Goal: Task Accomplishment & Management: Complete application form

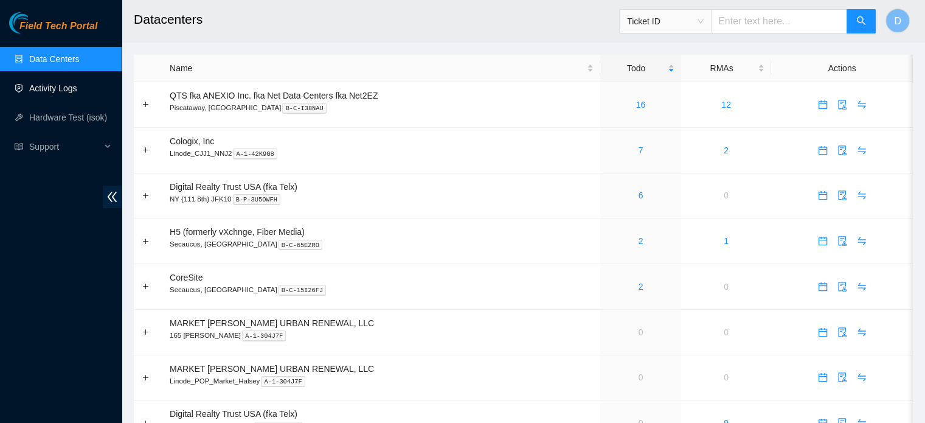
click at [61, 92] on link "Activity Logs" at bounding box center [53, 88] width 48 height 10
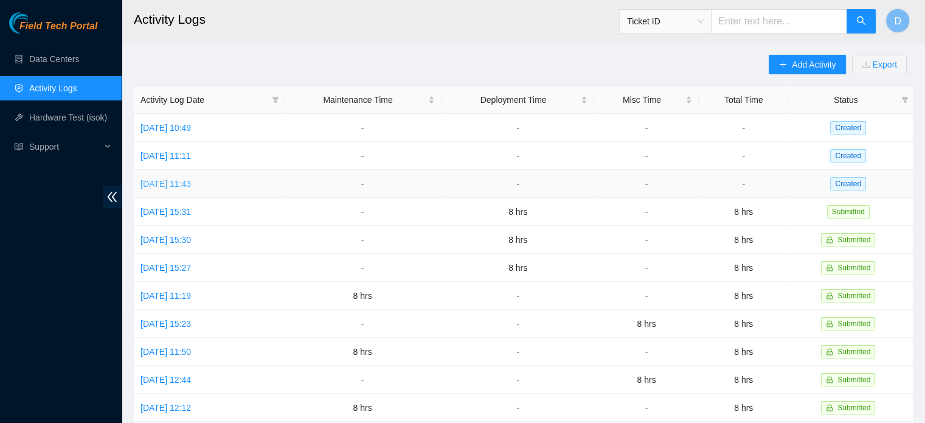
click at [191, 186] on link "[DATE] 11:43" at bounding box center [165, 184] width 50 height 10
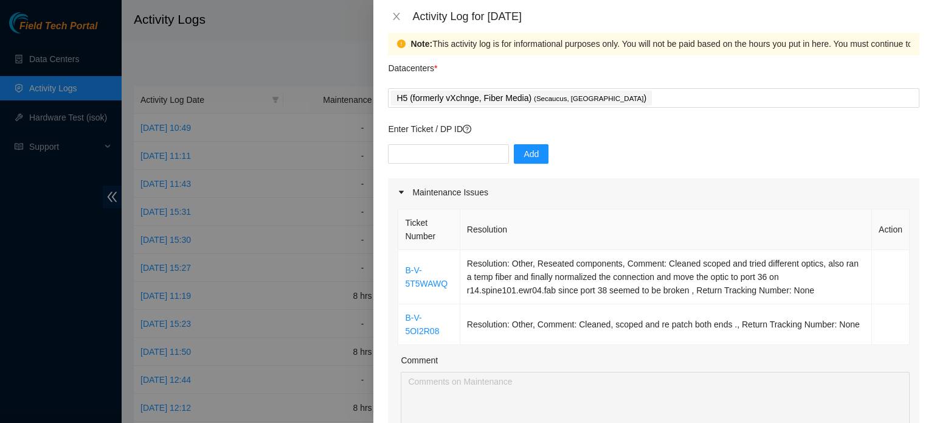
scroll to position [61, 0]
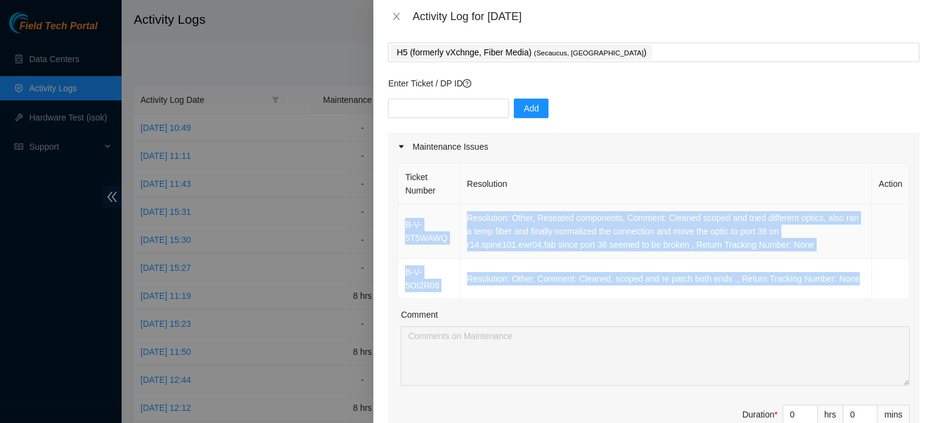
drag, startPoint x: 850, startPoint y: 285, endPoint x: 406, endPoint y: 223, distance: 448.8
click at [406, 223] on tbody "B-V-5T5WAWQ Resolution: Other, Reseated components, Comment: Cleaned scoped and…" at bounding box center [653, 251] width 511 height 95
copy tbody "B-V-5T5WAWQ Resolution: Other, Reseated components, Comment: Cleaned scoped and…"
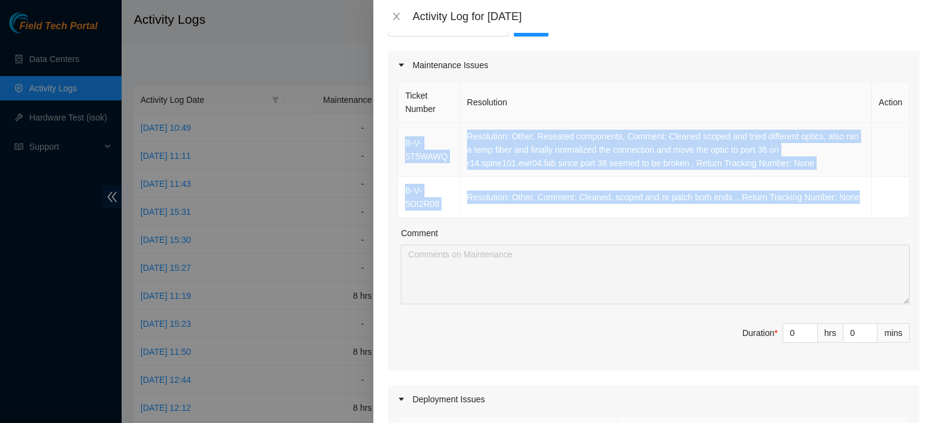
scroll to position [243, 0]
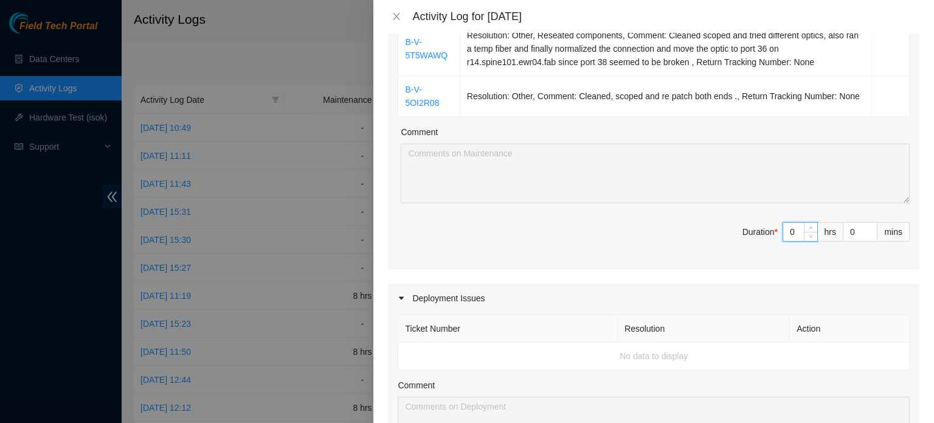
drag, startPoint x: 786, startPoint y: 232, endPoint x: 734, endPoint y: 237, distance: 51.9
click at [740, 237] on span "Duration * 0 hrs 0 mins" at bounding box center [654, 239] width 512 height 34
type input "8"
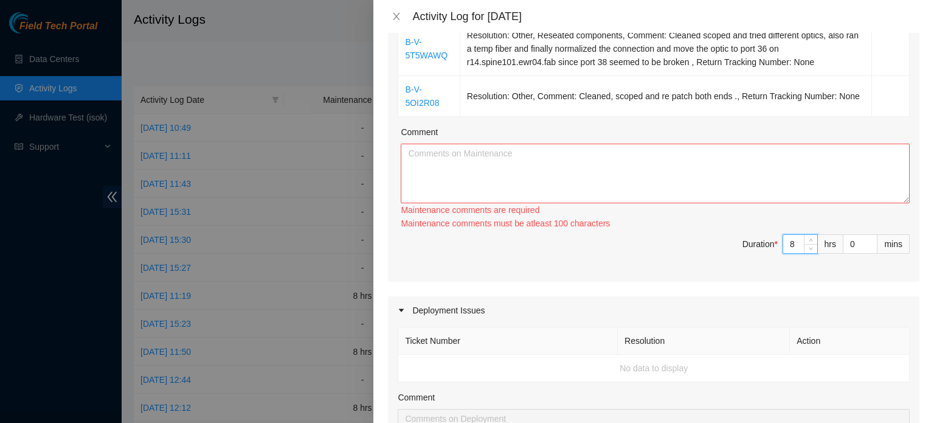
type input "8"
click at [539, 166] on textarea "Comment" at bounding box center [655, 174] width 509 height 60
paste textarea "B-V-5T5WAWQ Resolution: Other, Reseated components, Comment: Cleaned scoped and…"
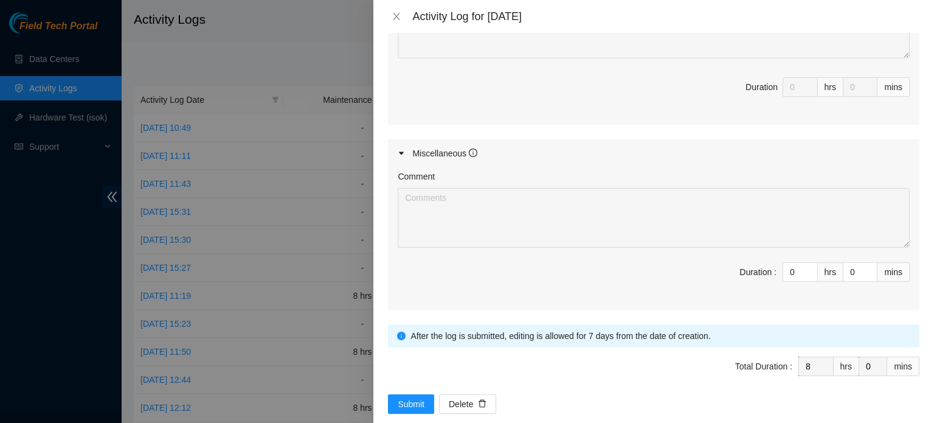
scroll to position [657, 0]
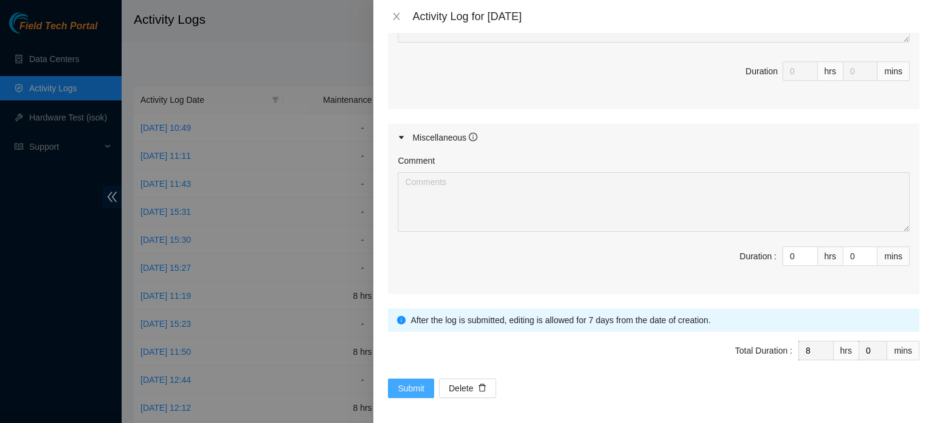
type textarea "B-V-5T5WAWQ Resolution: Other, Reseated components, Comment: Cleaned scoped and…"
click at [410, 381] on span "Submit" at bounding box center [411, 387] width 27 height 13
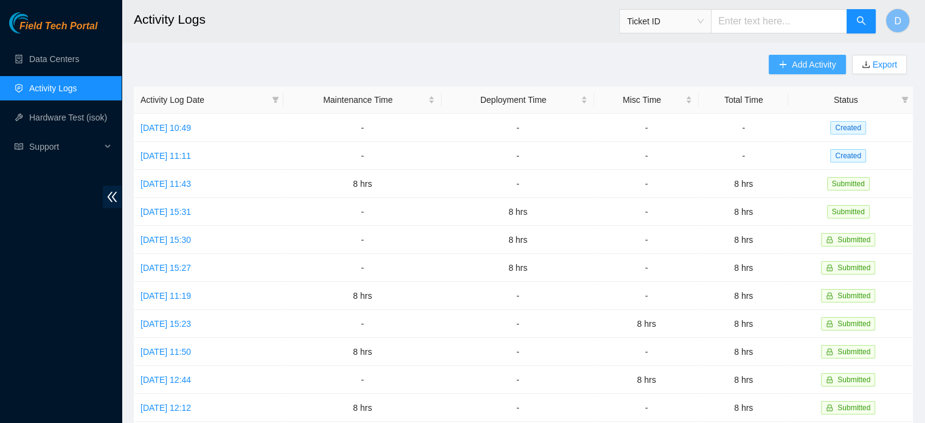
click at [811, 69] on span "Add Activity" at bounding box center [814, 64] width 44 height 13
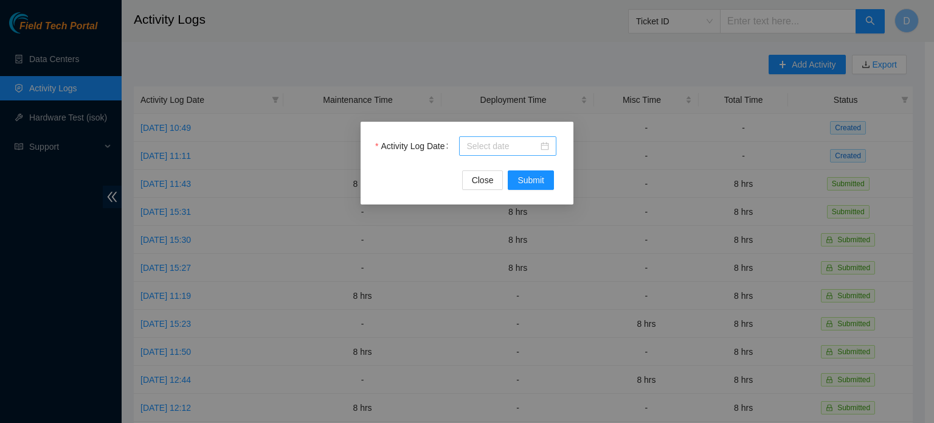
click at [549, 148] on div at bounding box center [507, 145] width 83 height 13
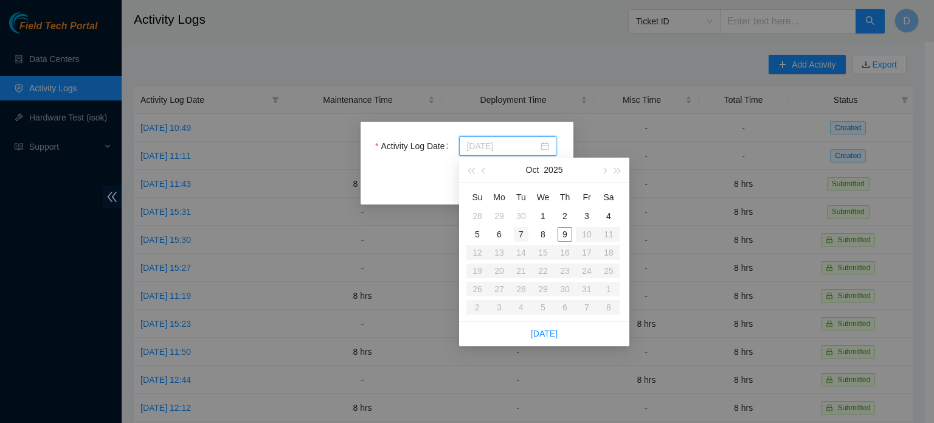
type input "[DATE]"
click at [522, 234] on div "7" at bounding box center [521, 234] width 15 height 15
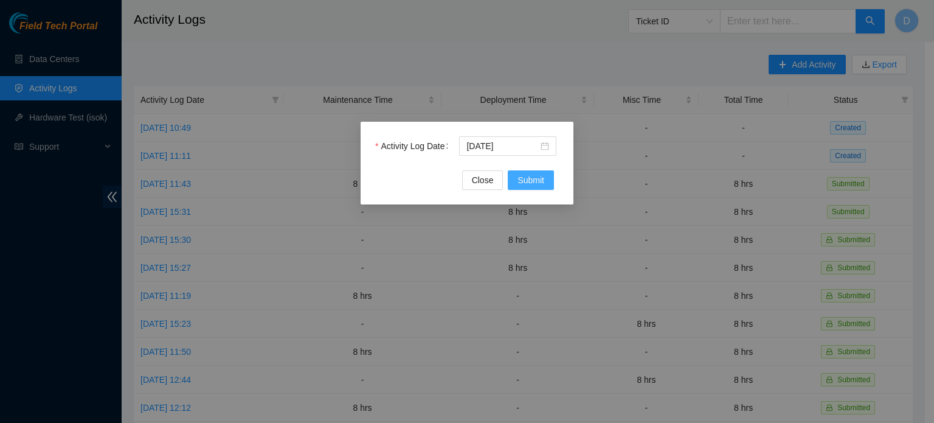
click at [522, 177] on span "Submit" at bounding box center [531, 179] width 27 height 13
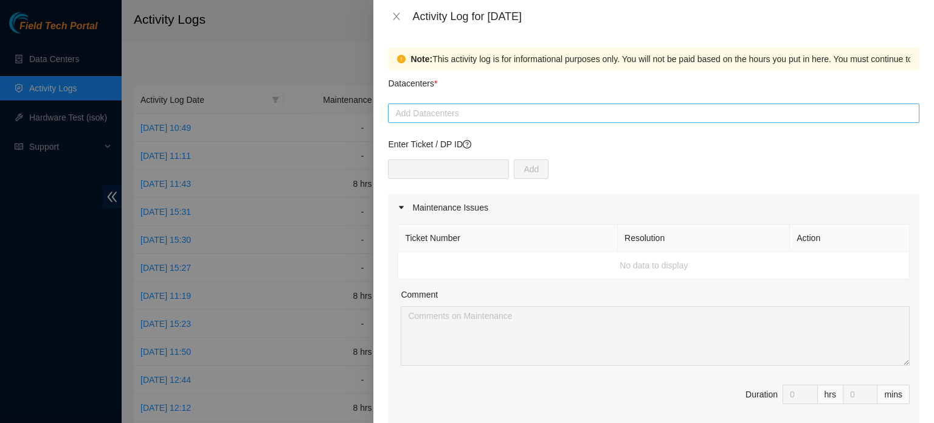
click at [468, 117] on div at bounding box center [653, 113] width 525 height 15
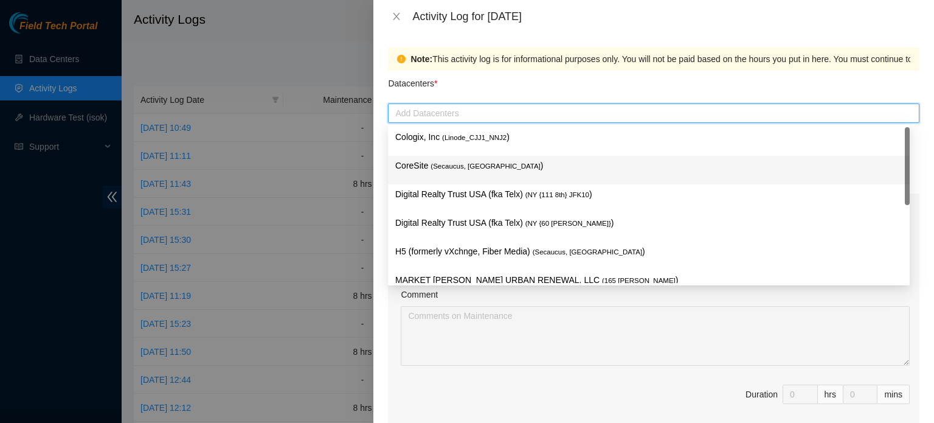
scroll to position [61, 0]
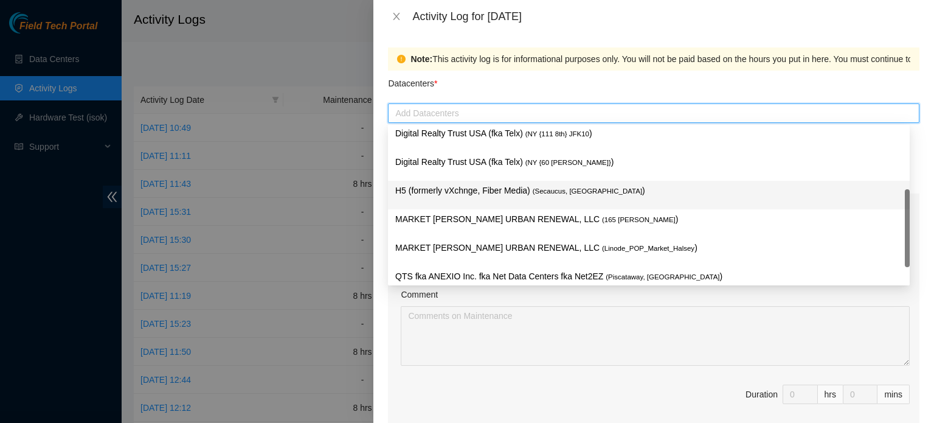
click at [435, 189] on p "H5 (formerly vXchnge, Fiber Media) ( Secaucus, [GEOGRAPHIC_DATA] )" at bounding box center [648, 191] width 507 height 14
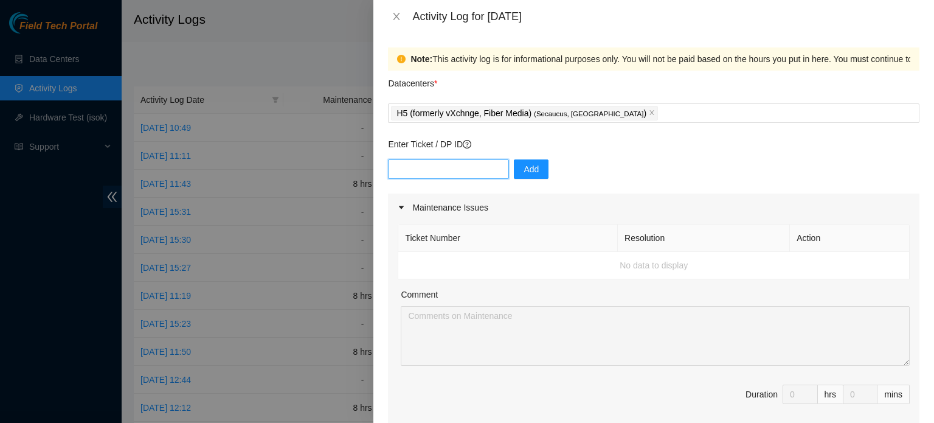
click at [440, 173] on input "text" at bounding box center [448, 168] width 121 height 19
paste input "DP84371"
type input "DP84371"
click at [524, 169] on span "Add" at bounding box center [531, 168] width 15 height 13
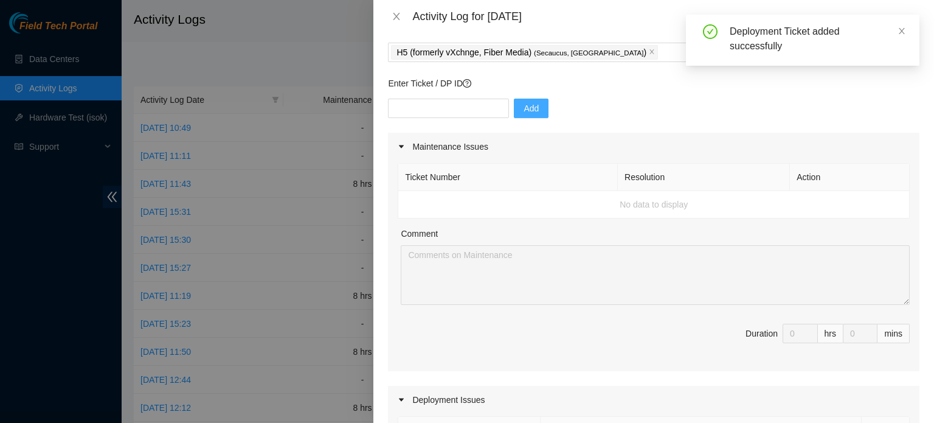
scroll to position [304, 0]
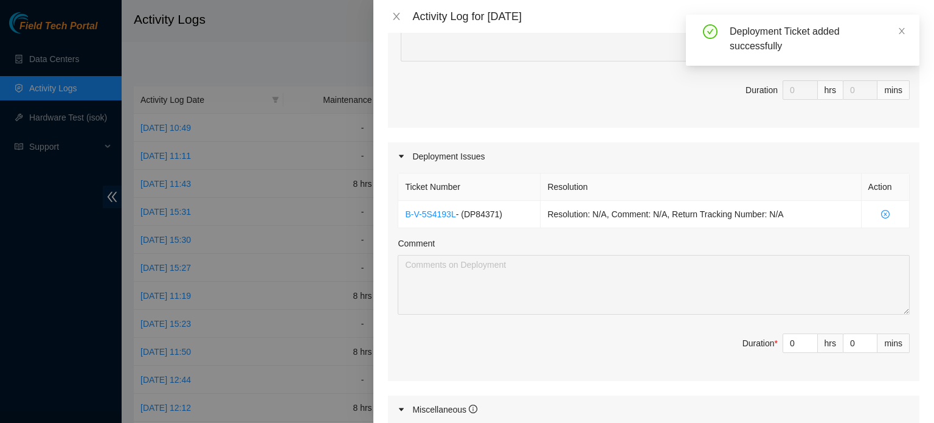
drag, startPoint x: 786, startPoint y: 344, endPoint x: 724, endPoint y: 345, distance: 61.4
click at [730, 346] on span "Duration * 0 hrs 0 mins" at bounding box center [654, 350] width 512 height 34
type input "8"
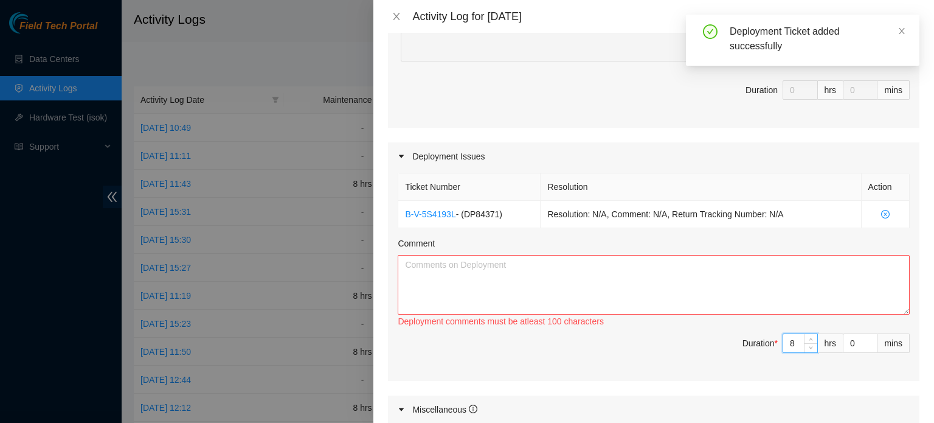
type input "8"
click at [539, 305] on textarea "Comment" at bounding box center [654, 285] width 512 height 60
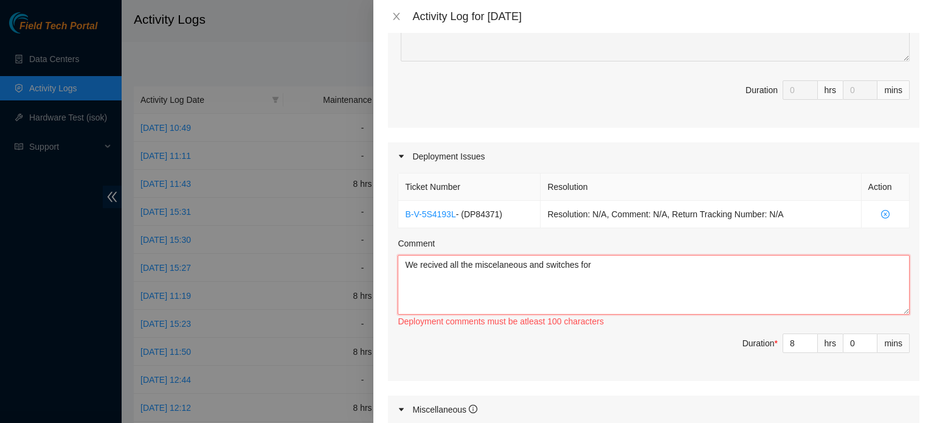
paste textarea "DP84371"
click at [649, 267] on textarea "We received all the miscellaneous and switches for DP84371" at bounding box center [654, 285] width 512 height 60
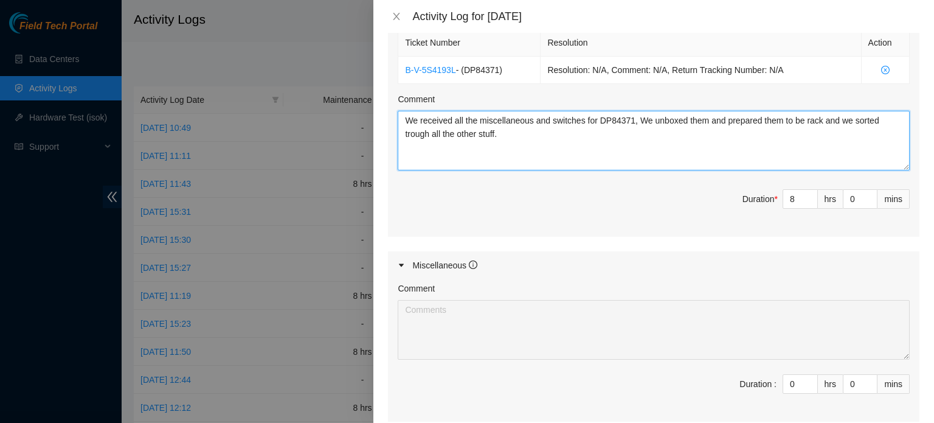
scroll to position [576, 0]
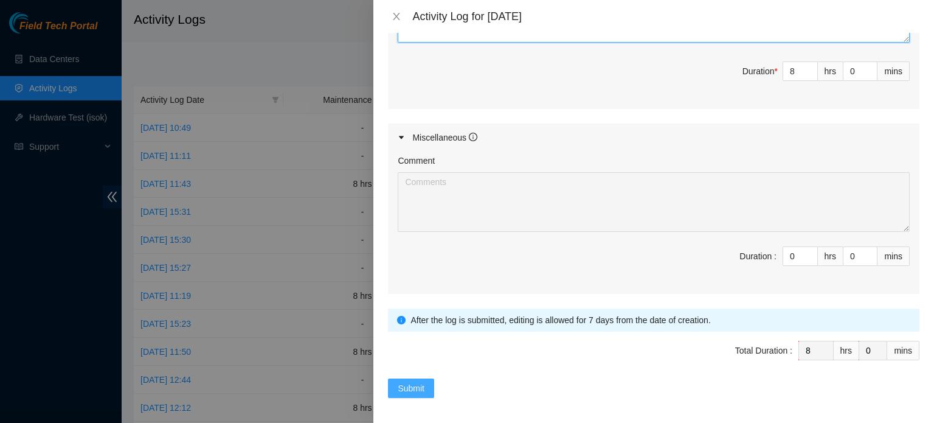
type textarea "We received all the miscellaneous and switches for DP84371, We unboxed them and…"
click at [407, 384] on span "Submit" at bounding box center [411, 387] width 27 height 13
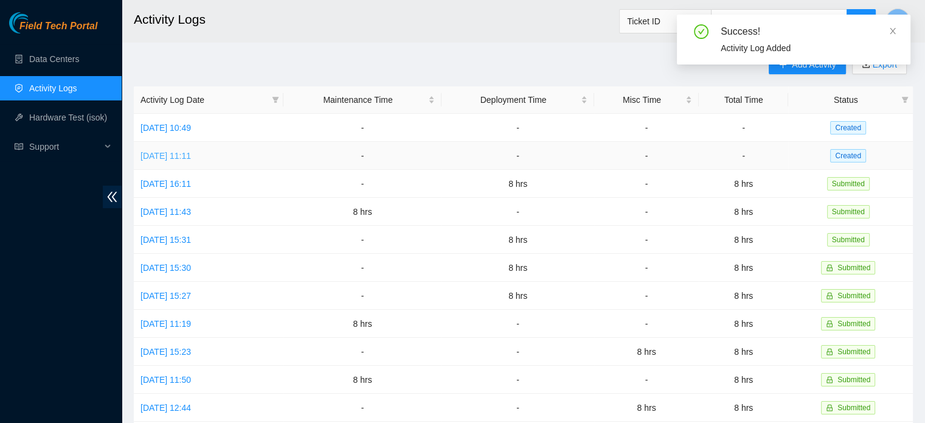
click at [191, 159] on link "[DATE] 11:11" at bounding box center [165, 156] width 50 height 10
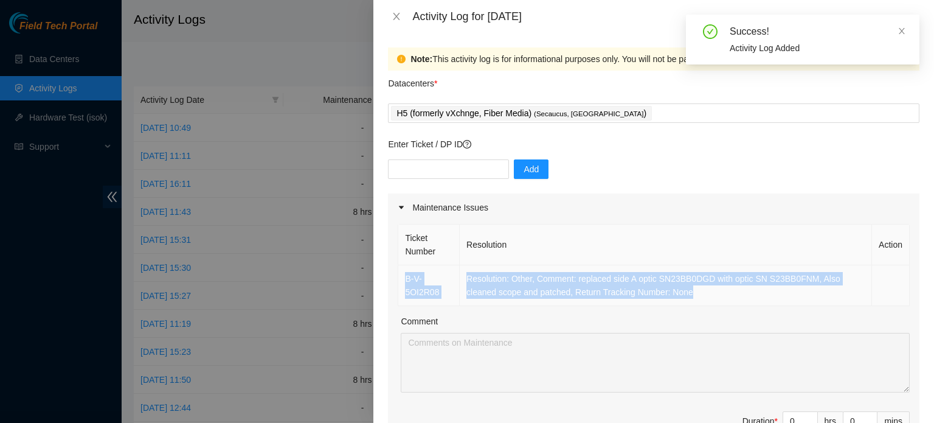
drag, startPoint x: 688, startPoint y: 291, endPoint x: 402, endPoint y: 278, distance: 286.7
click at [402, 278] on tr "B-V-5OI2R08 Resolution: Other, Comment: replaced side A optic SN23BB0DGD with o…" at bounding box center [653, 285] width 511 height 41
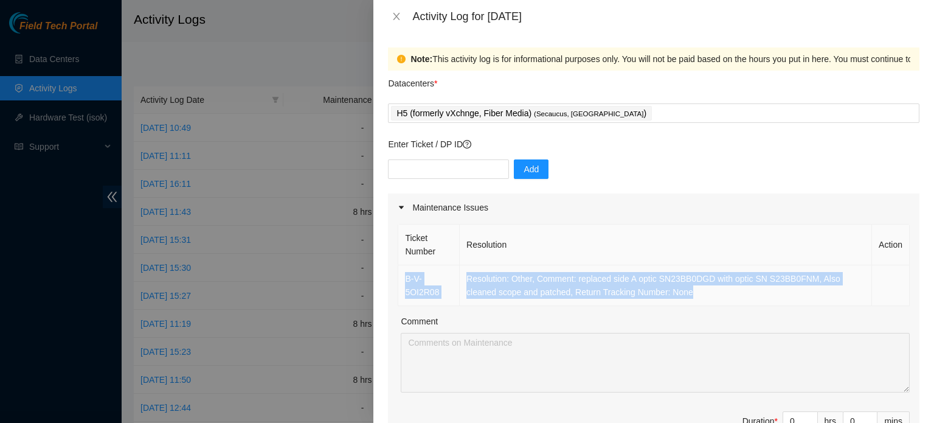
copy tr "B-V-5OI2R08 Resolution: Other, Comment: replaced side A optic SN23BB0DGD with o…"
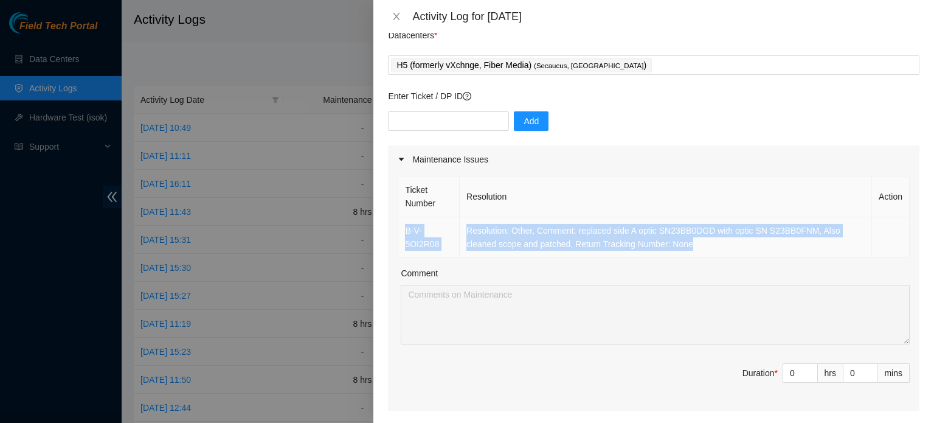
scroll to position [122, 0]
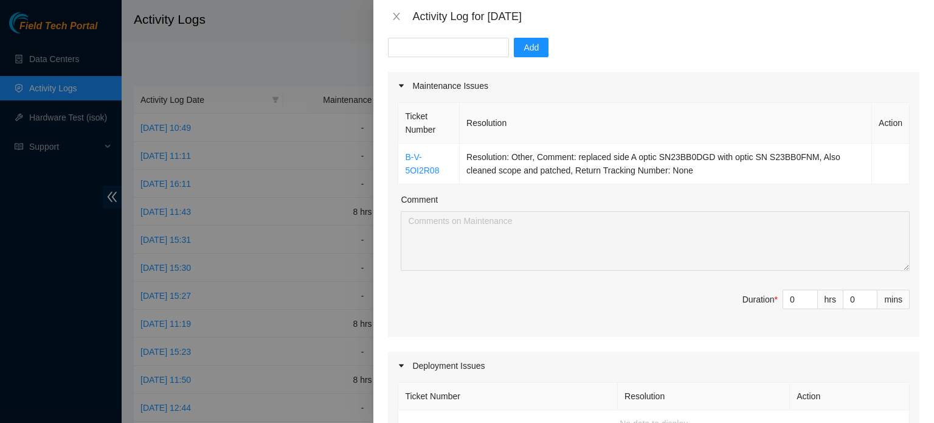
drag, startPoint x: 791, startPoint y: 298, endPoint x: 717, endPoint y: 294, distance: 73.7
click at [722, 295] on span "Duration * 0 hrs 0 mins" at bounding box center [654, 306] width 512 height 34
type input "2"
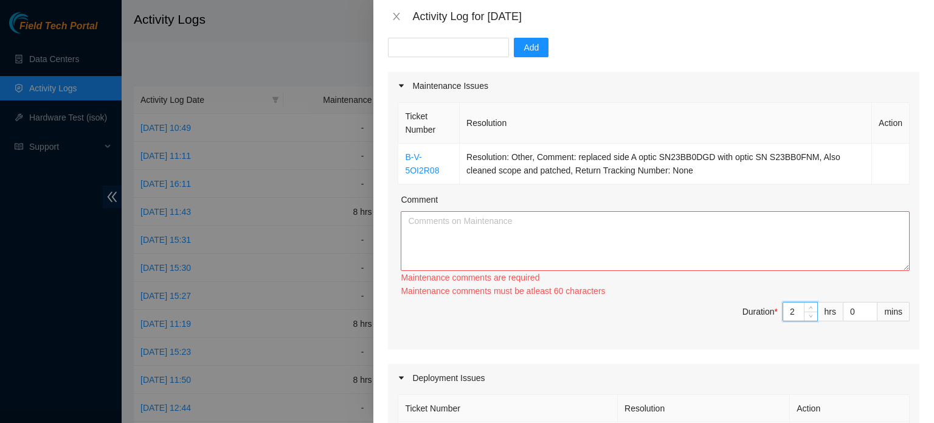
type input "2"
click at [550, 226] on textarea "Comment" at bounding box center [655, 241] width 509 height 60
paste textarea "B-V-5OI2R08 Resolution: Other, Comment: replaced side A optic SN23BB0DGD with o…"
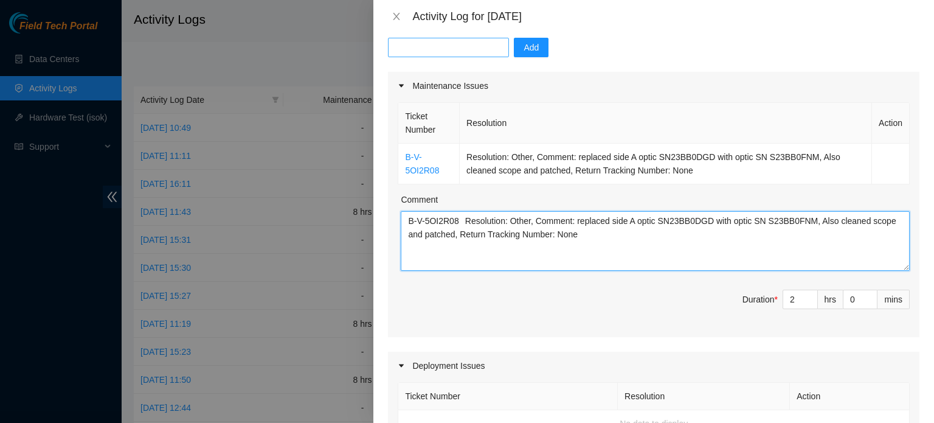
type textarea "B-V-5OI2R08 Resolution: Other, Comment: replaced side A optic SN23BB0DGD with o…"
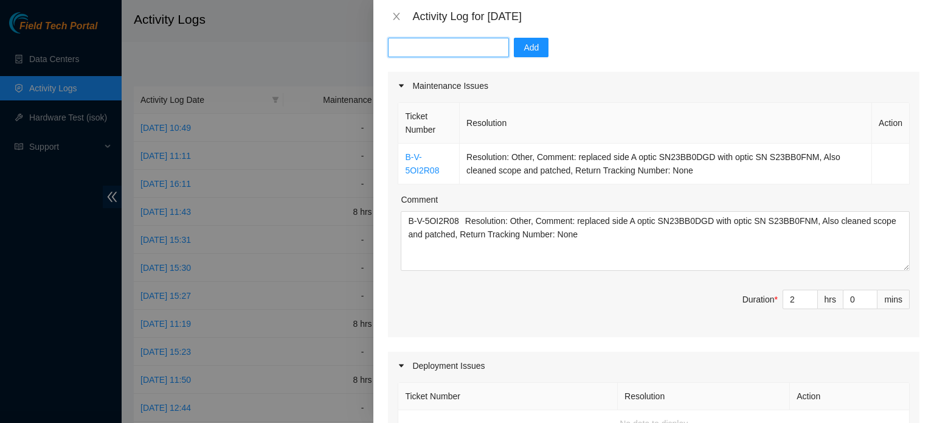
click at [453, 55] on input "text" at bounding box center [448, 47] width 121 height 19
paste input "DP84371"
type input "DP84371"
click at [524, 45] on span "Add" at bounding box center [531, 47] width 15 height 13
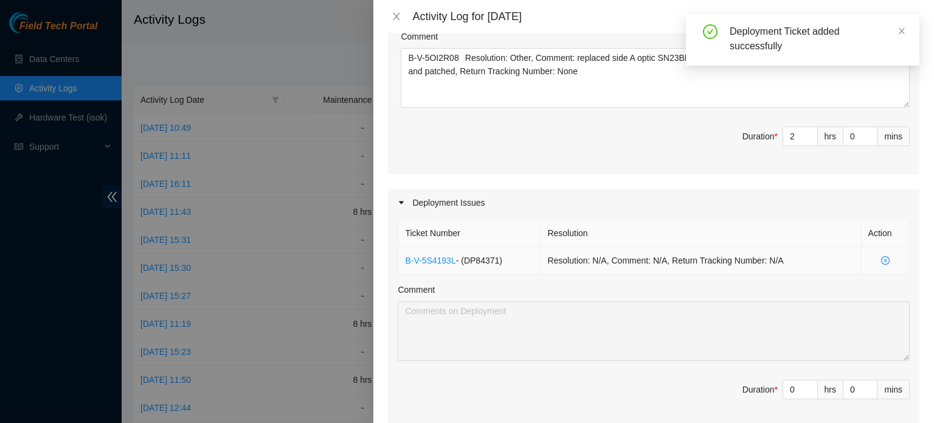
scroll to position [304, 0]
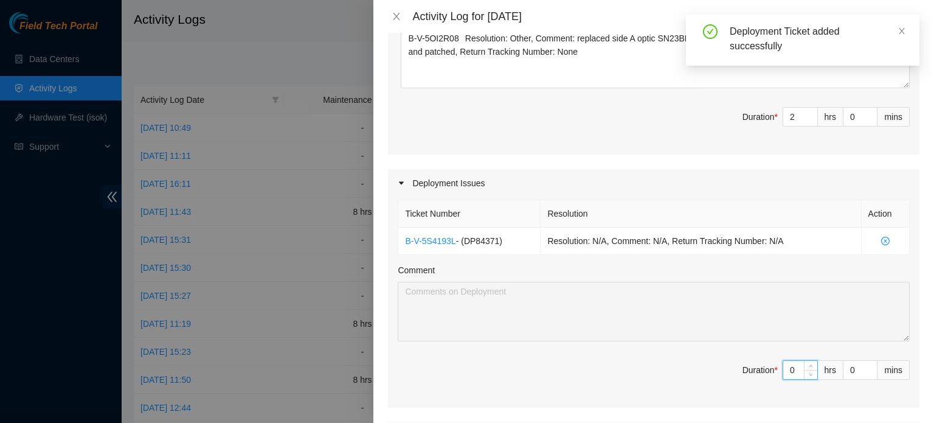
drag, startPoint x: 792, startPoint y: 369, endPoint x: 701, endPoint y: 369, distance: 90.6
click at [713, 369] on span "Duration * 0 hrs 0 mins" at bounding box center [654, 377] width 512 height 34
type input "6"
type input "8"
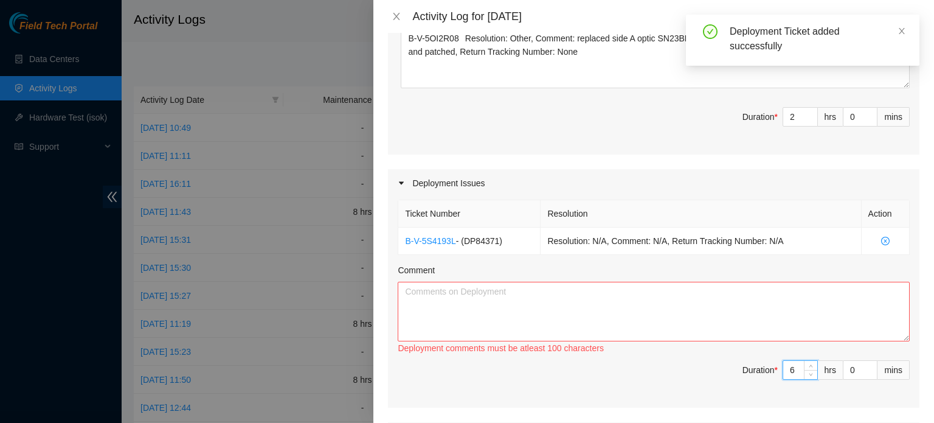
type input "6"
drag, startPoint x: 440, startPoint y: 342, endPoint x: 461, endPoint y: 314, distance: 35.3
click at [441, 339] on div "Deployment comments must be atleast 100 characters" at bounding box center [654, 319] width 512 height 74
click at [465, 294] on textarea "Comment" at bounding box center [654, 312] width 512 height 60
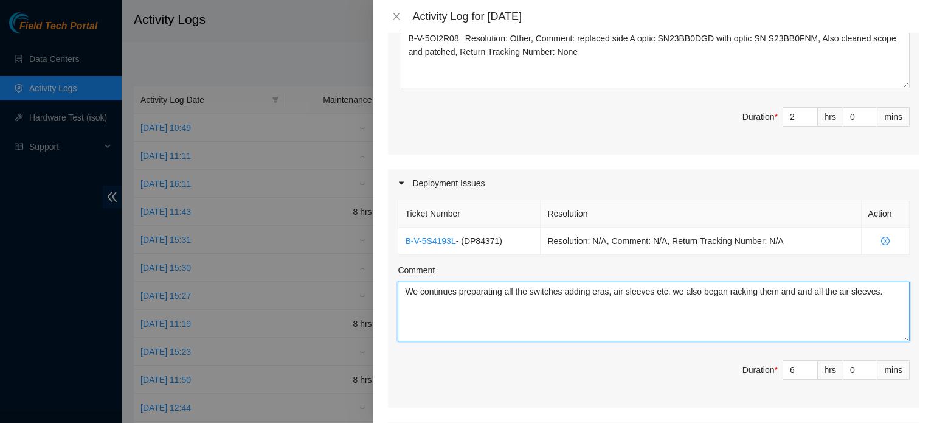
click at [418, 291] on textarea "We continues preparating all the switches adding eras, air sleeves etc. we also…" at bounding box center [654, 312] width 512 height 60
paste textarea "DP84371"
click at [542, 293] on textarea "We continued working on DP84371 preparating all the switches adding eras, air s…" at bounding box center [654, 312] width 512 height 60
click at [572, 293] on textarea "We continued working on DP84371 by preparating all the switches adding eras, ai…" at bounding box center [654, 312] width 512 height 60
click at [597, 291] on textarea "We continued working on DP84371 by preparating all the switches adding eras, ai…" at bounding box center [654, 312] width 512 height 60
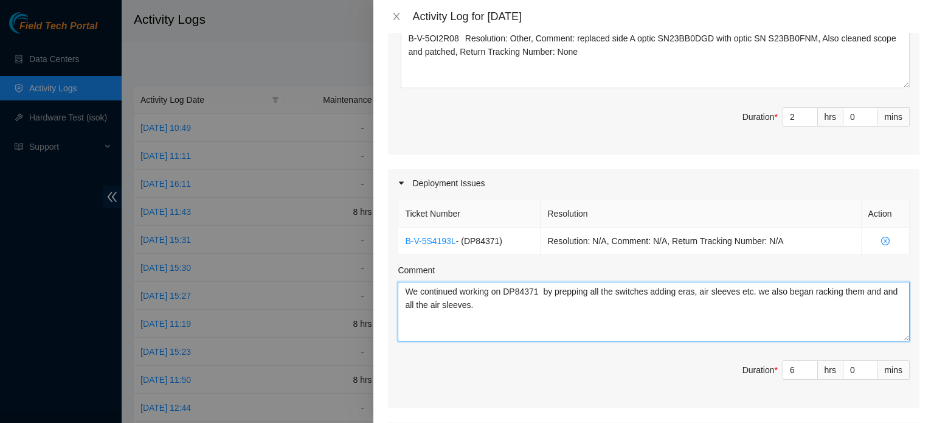
click at [862, 301] on textarea "We continued working on DP84371 by prepping all the switches adding eras, air s…" at bounding box center [654, 312] width 512 height 60
drag, startPoint x: 864, startPoint y: 291, endPoint x: 933, endPoint y: 334, distance: 81.4
click at [933, 334] on div "Note: This activity log is for informational purposes only. You will not be pai…" at bounding box center [653, 228] width 561 height 390
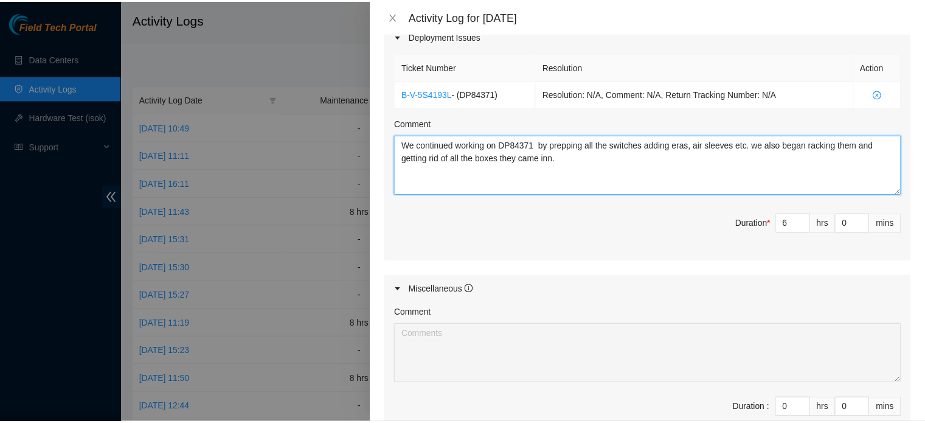
scroll to position [603, 0]
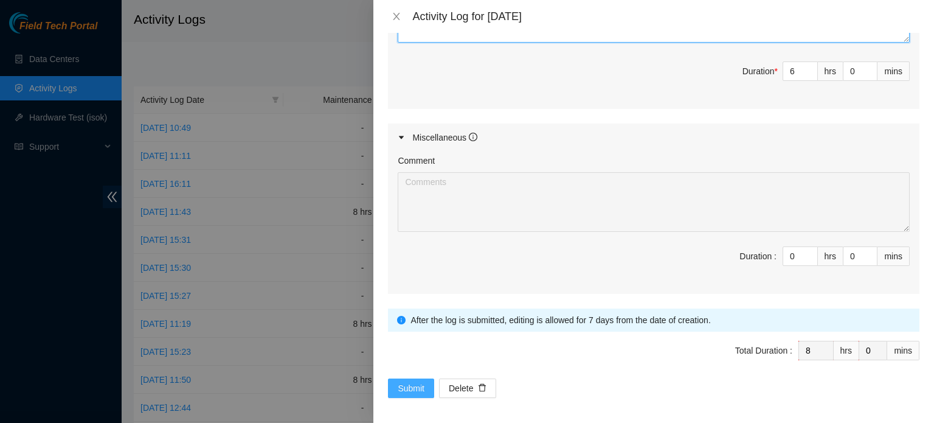
type textarea "We continued working on DP84371 by prepping all the switches adding eras, air s…"
click at [398, 386] on span "Submit" at bounding box center [411, 387] width 27 height 13
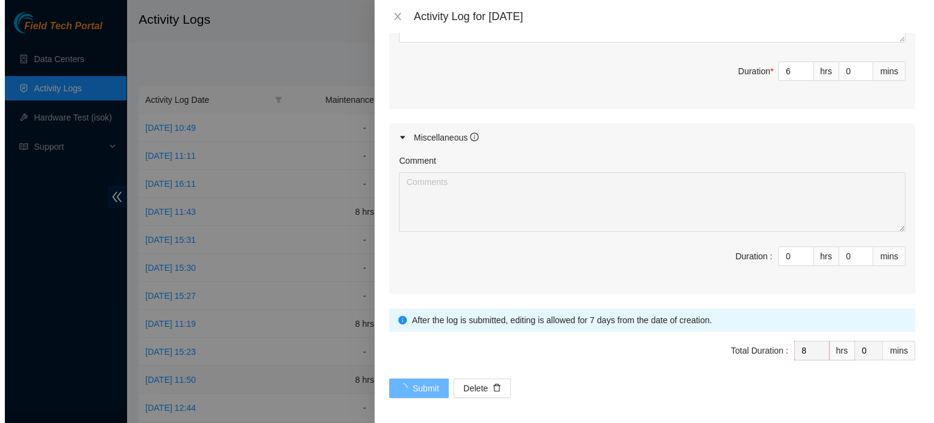
scroll to position [0, 0]
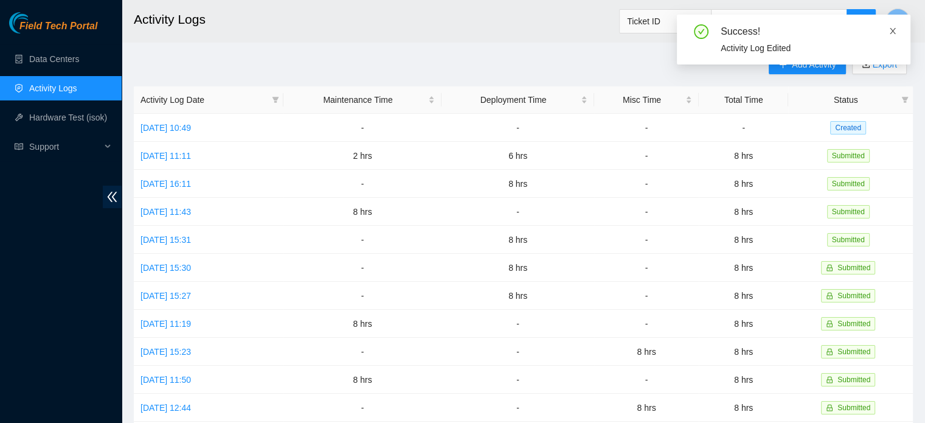
click at [890, 29] on icon "close" at bounding box center [893, 31] width 6 height 6
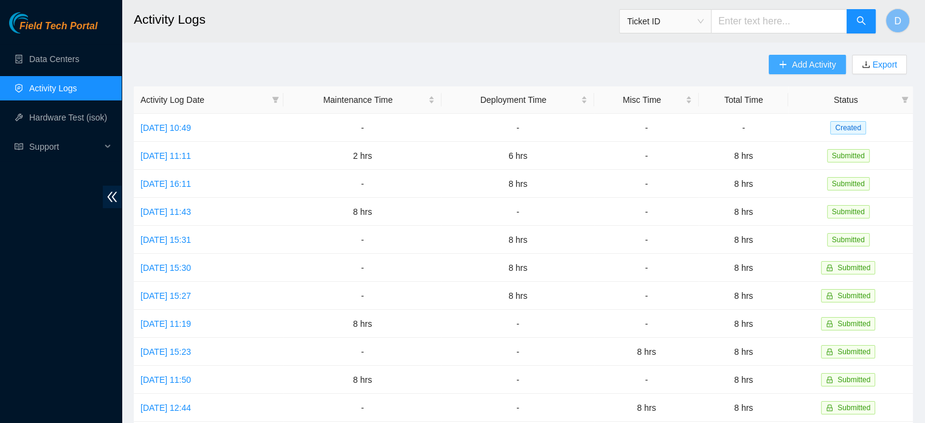
click at [771, 71] on button "Add Activity" at bounding box center [807, 64] width 77 height 19
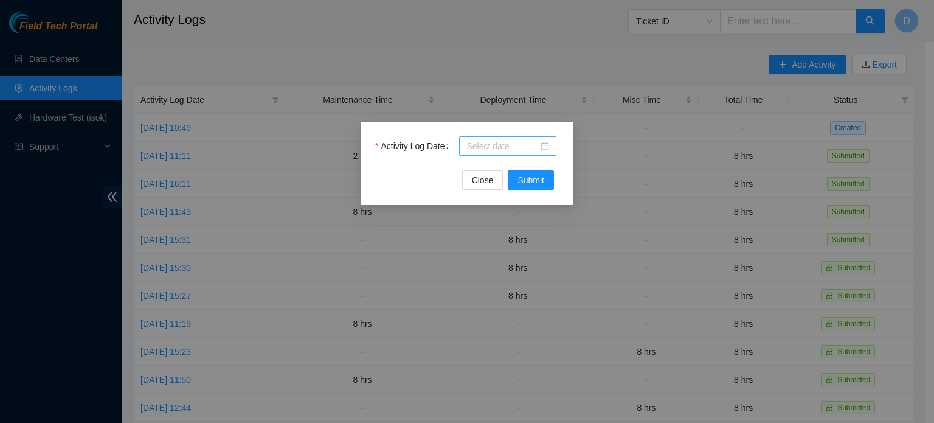
click at [551, 143] on div at bounding box center [507, 145] width 97 height 19
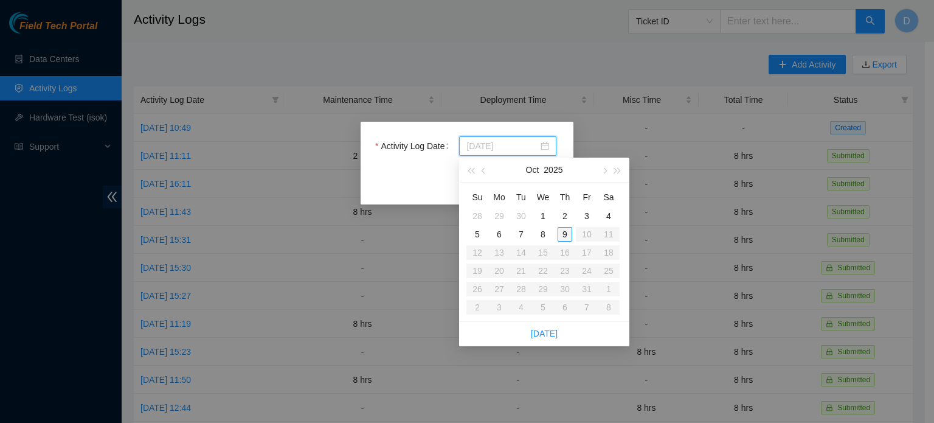
type input "[DATE]"
click at [564, 231] on div "9" at bounding box center [565, 234] width 15 height 15
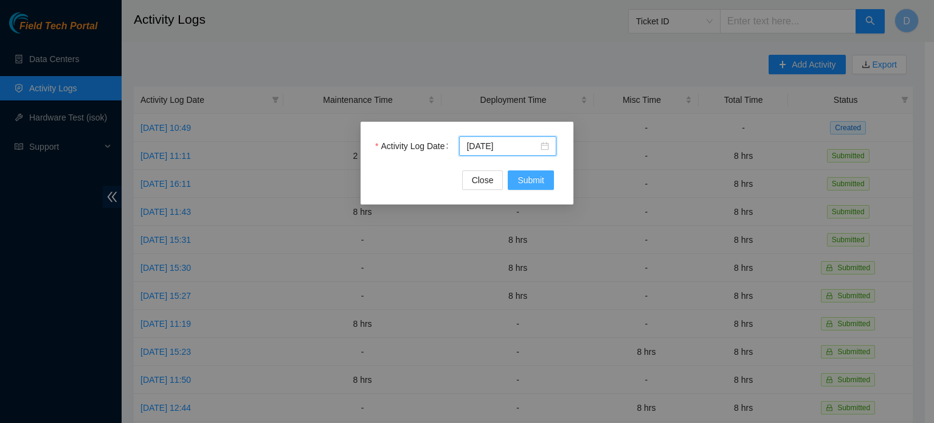
click at [525, 181] on span "Submit" at bounding box center [531, 179] width 27 height 13
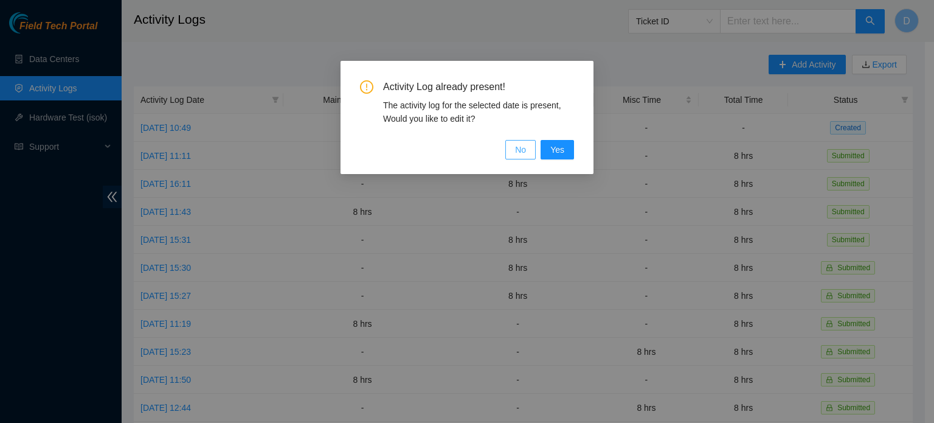
click at [513, 143] on button "No" at bounding box center [520, 149] width 30 height 19
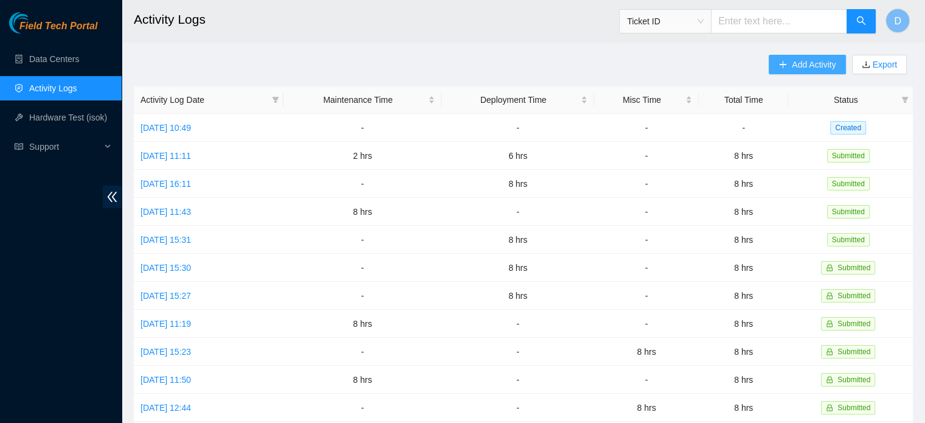
click at [800, 68] on span "Add Activity" at bounding box center [814, 64] width 44 height 13
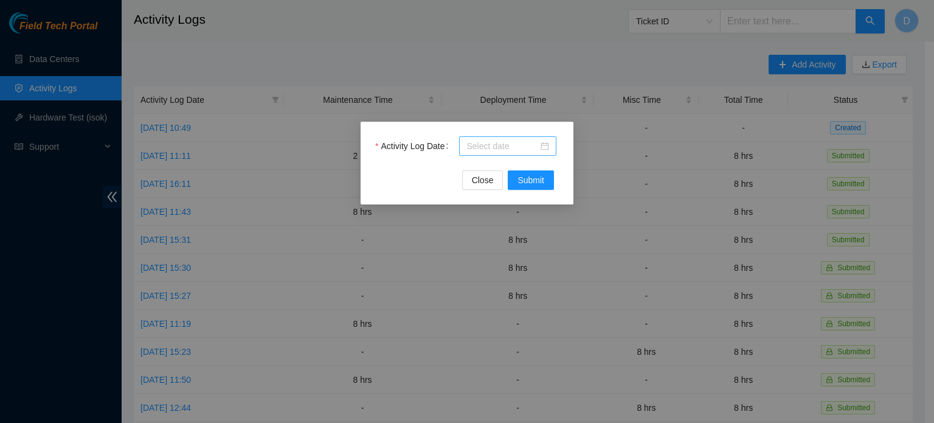
click at [552, 142] on div at bounding box center [507, 145] width 97 height 19
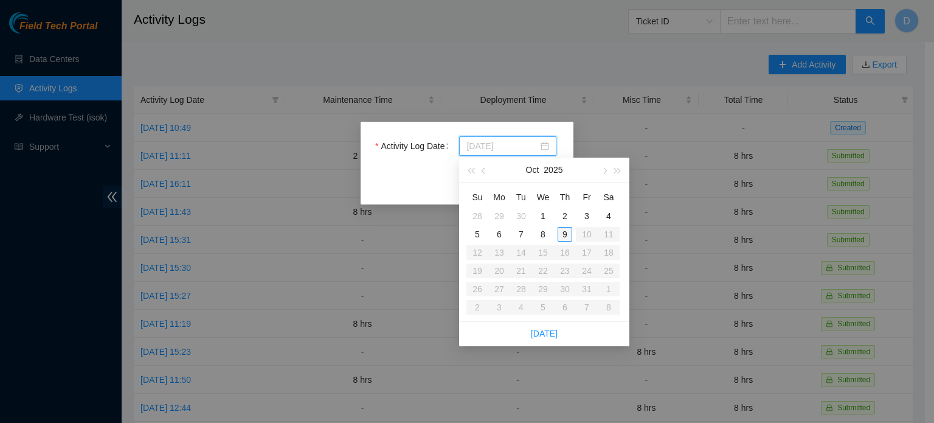
type input "[DATE]"
click at [567, 229] on div "9" at bounding box center [565, 234] width 15 height 15
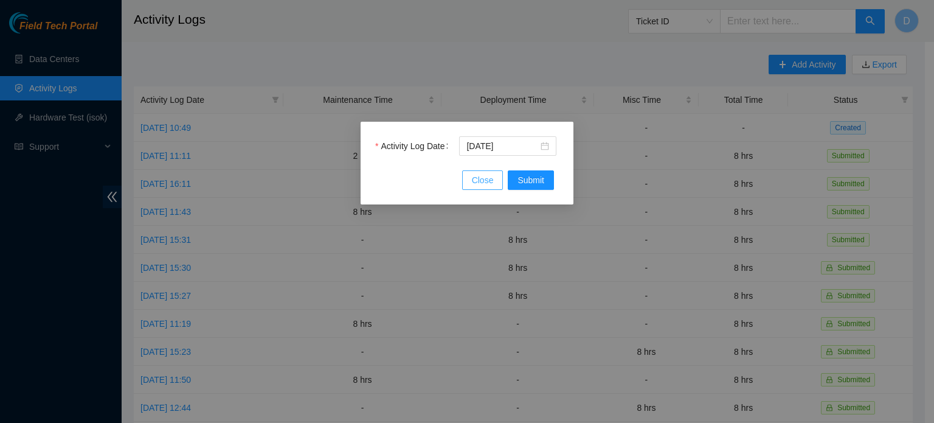
click at [473, 176] on span "Close" at bounding box center [483, 179] width 22 height 13
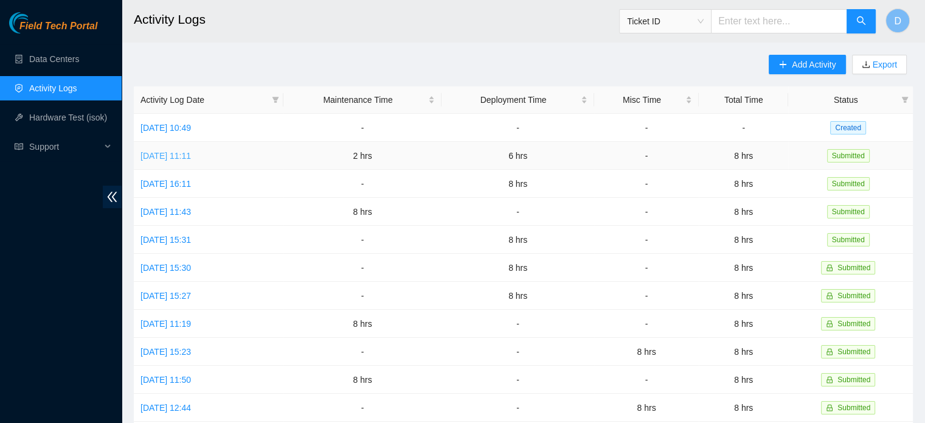
click at [171, 155] on link "[DATE] 11:11" at bounding box center [165, 156] width 50 height 10
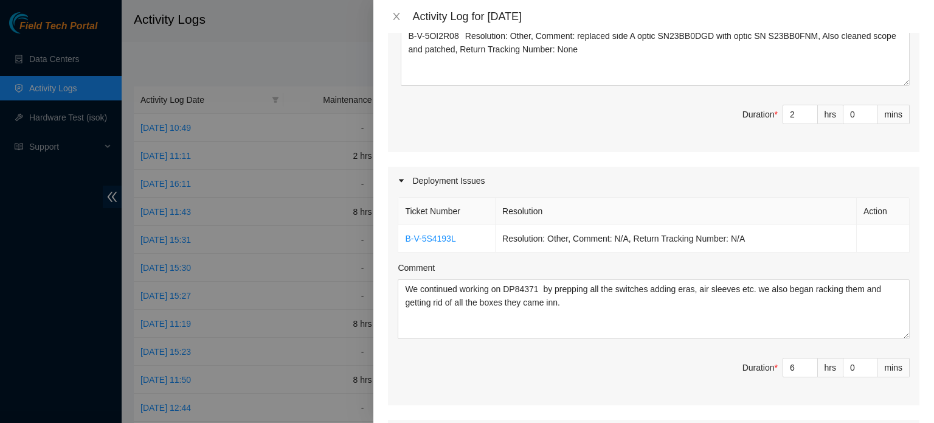
scroll to position [426, 0]
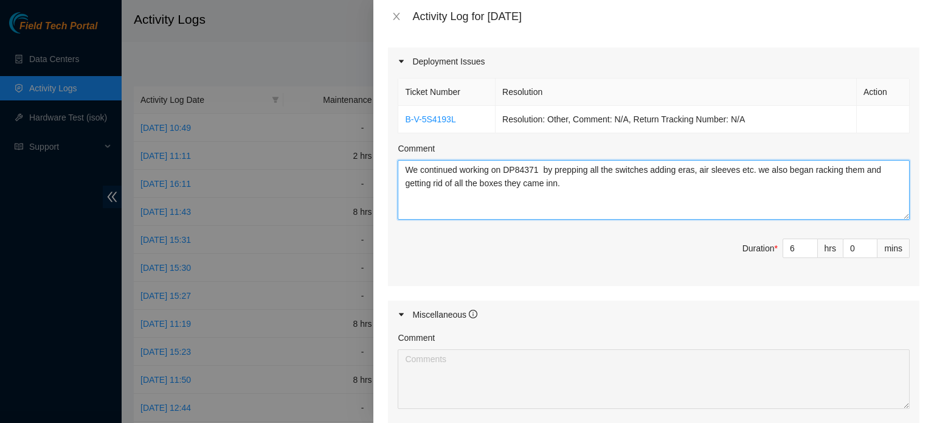
click at [576, 188] on textarea "We continued working on DP84371 by prepping all the switches adding eras, air s…" at bounding box center [654, 190] width 512 height 60
click at [710, 187] on textarea "We continued working on DP84371 by prepping all the switches adding eras, air s…" at bounding box center [654, 190] width 512 height 60
paste textarea "RTR-border-[PERSON_NAME]-lga6"
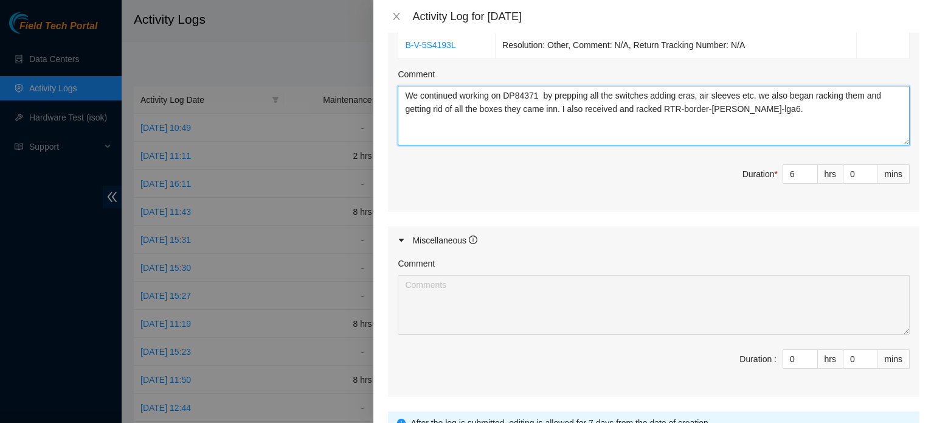
scroll to position [603, 0]
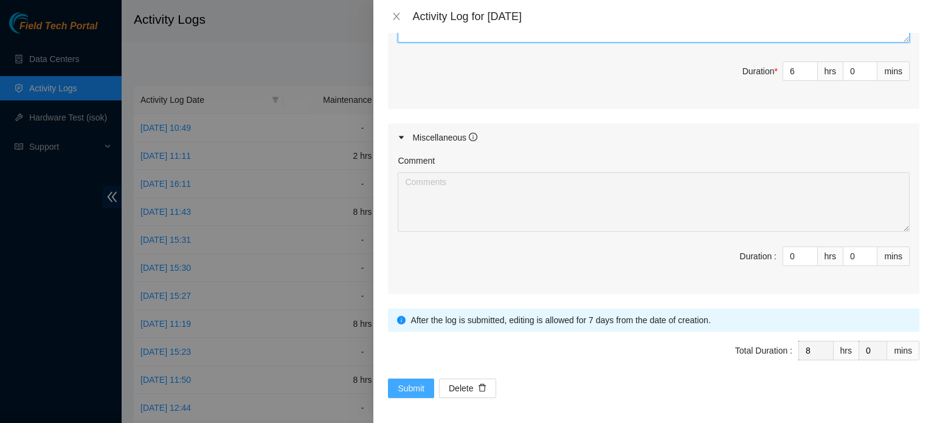
type textarea "We continued working on DP84371 by prepping all the switches adding eras, air s…"
click at [406, 384] on span "Submit" at bounding box center [411, 387] width 27 height 13
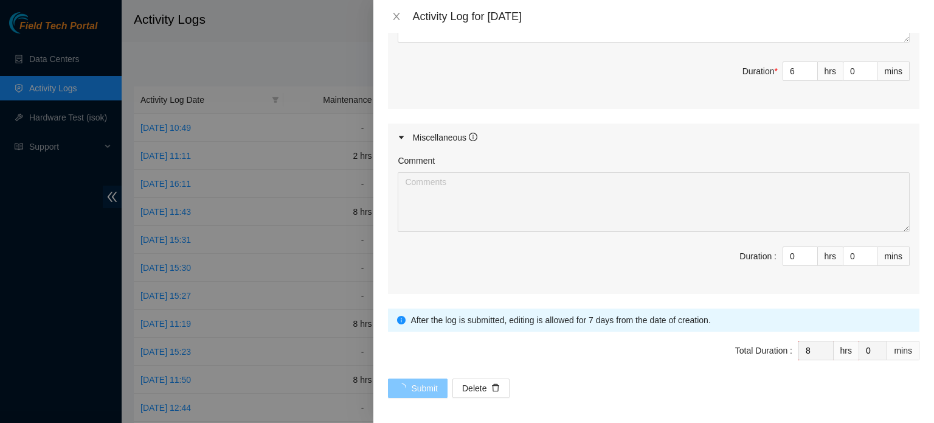
scroll to position [0, 0]
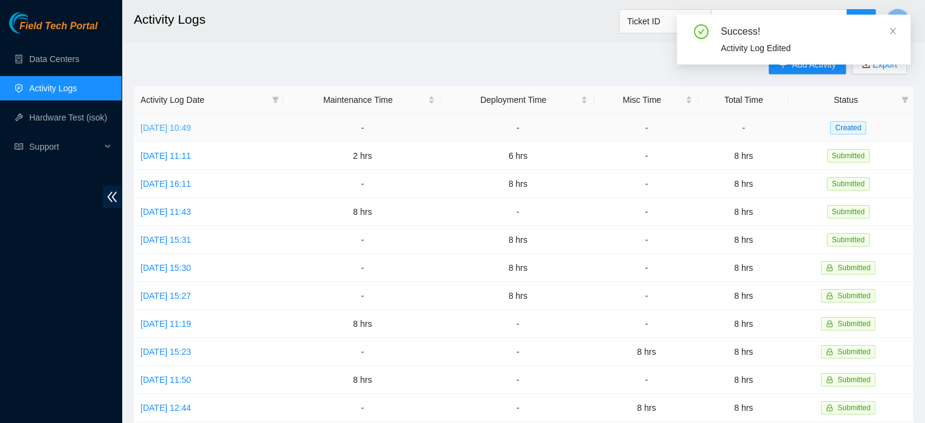
click at [191, 125] on link "[DATE] 10:49" at bounding box center [165, 128] width 50 height 10
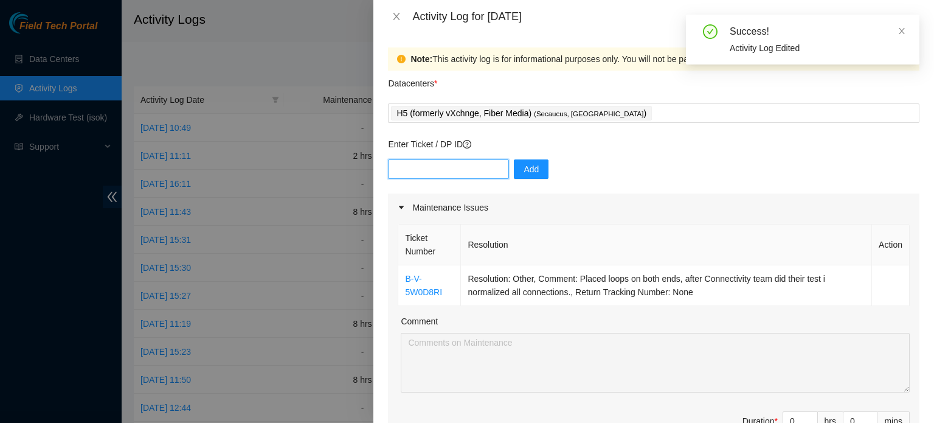
click at [432, 168] on input "text" at bounding box center [448, 168] width 121 height 19
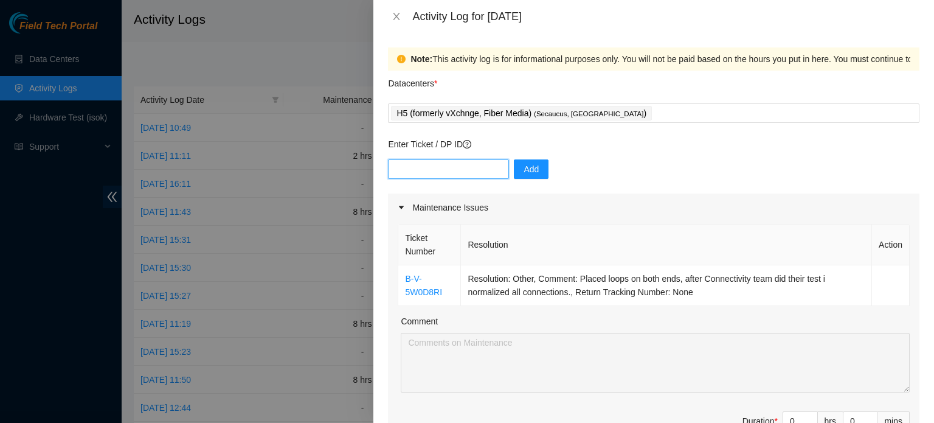
paste input "DP84371"
type input "DP84371"
click at [524, 163] on span "Add" at bounding box center [531, 168] width 15 height 13
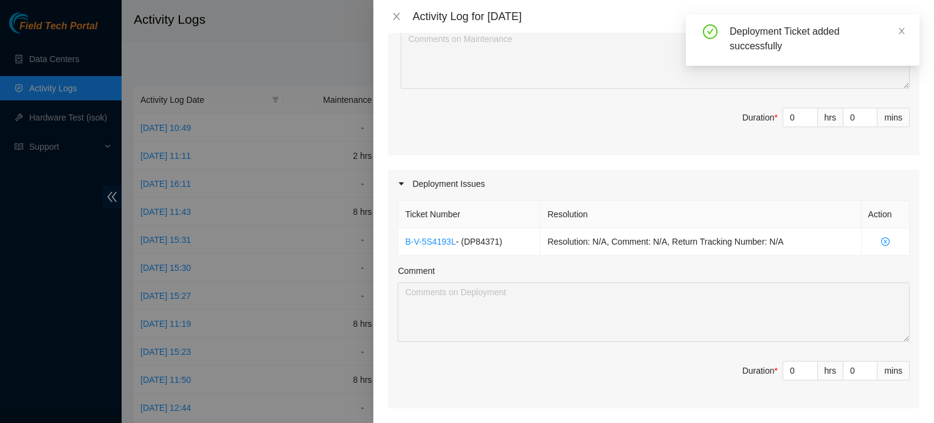
scroll to position [304, 0]
drag, startPoint x: 783, startPoint y: 365, endPoint x: 694, endPoint y: 355, distance: 88.8
click at [701, 357] on div "Ticket Number Resolution Action B-V-5S4193L - ( DP84371 ) Resolution: N/A, Comm…" at bounding box center [653, 302] width 531 height 210
type input "8"
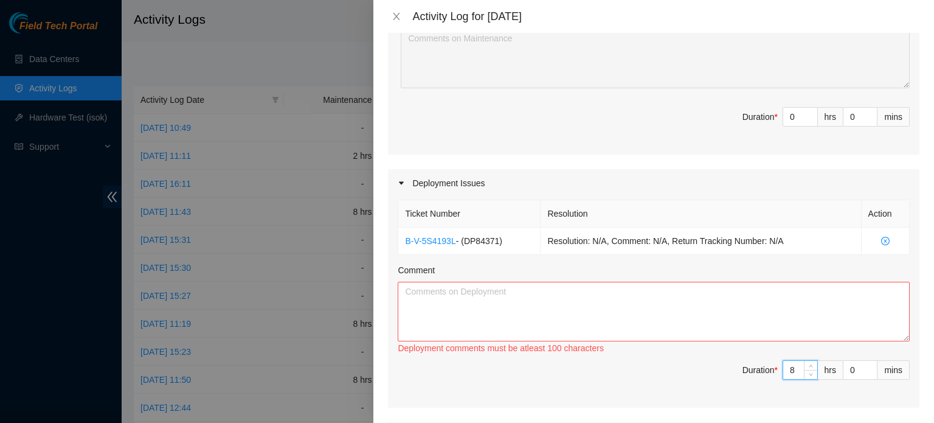
type input "0"
type input "6"
click at [679, 317] on textarea "Comment" at bounding box center [654, 312] width 512 height 60
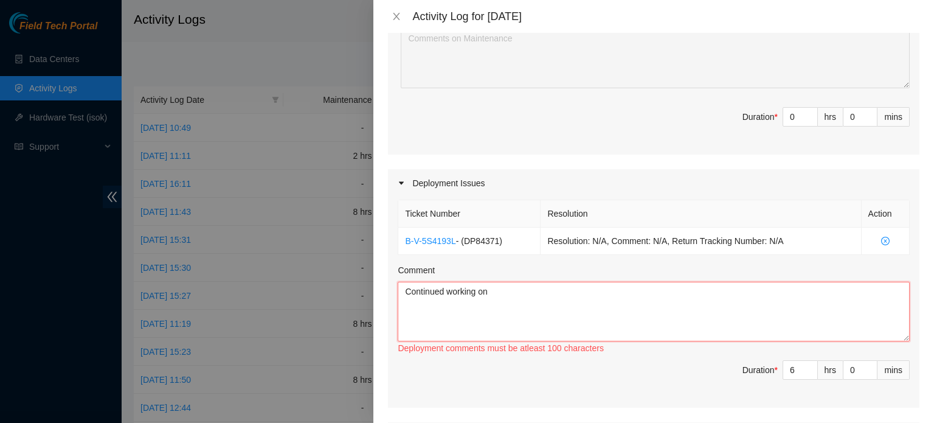
paste textarea "DP84371"
click at [771, 301] on textarea "Continued working on DP84371 we ran all fiber connections, as well pasted all a…" at bounding box center [654, 312] width 512 height 60
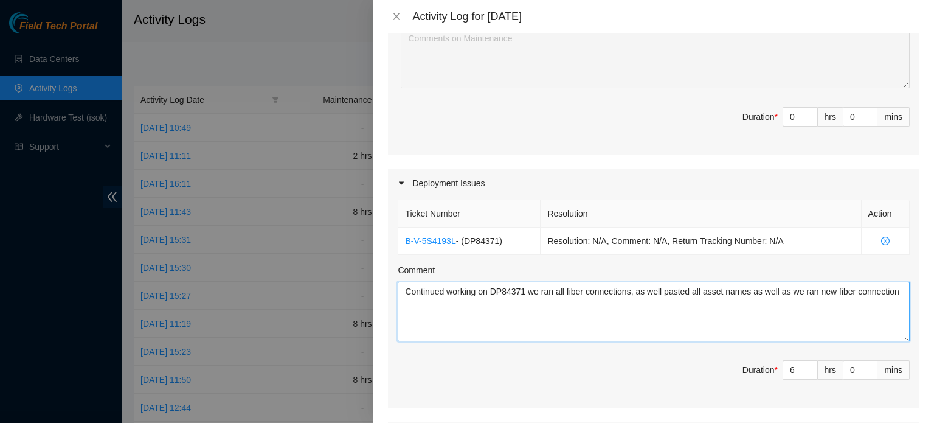
type textarea "Continued working on DP84371 we ran all fiber connections, as well pasted all a…"
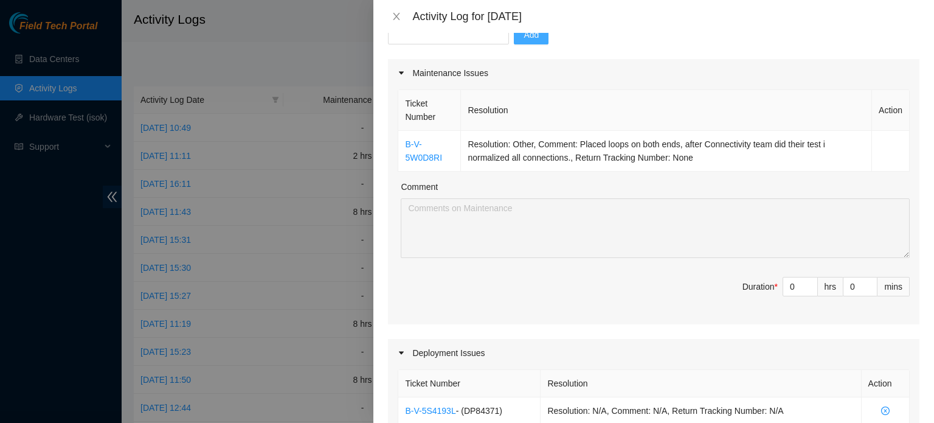
scroll to position [0, 0]
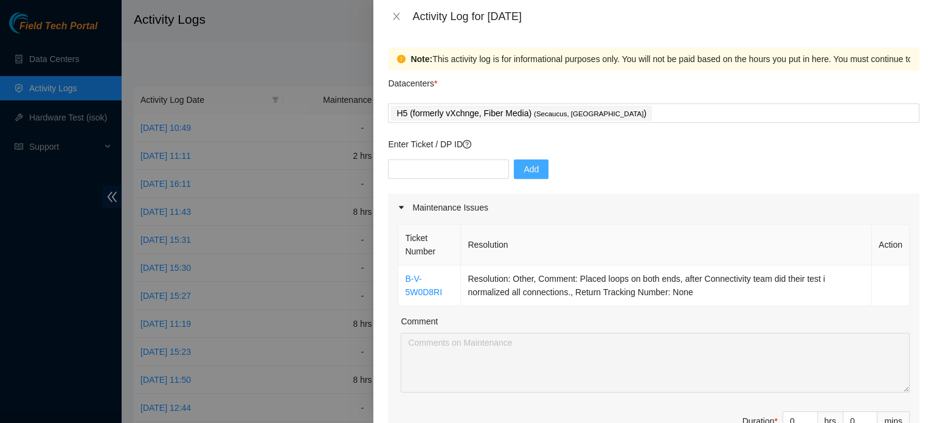
click at [448, 180] on div "Add" at bounding box center [653, 176] width 531 height 34
click at [455, 162] on div "Enter Ticket / DP ID Add" at bounding box center [653, 165] width 531 height 56
click at [437, 166] on input "text" at bounding box center [448, 168] width 121 height 19
paste input "DP81153"
type input "DP81153"
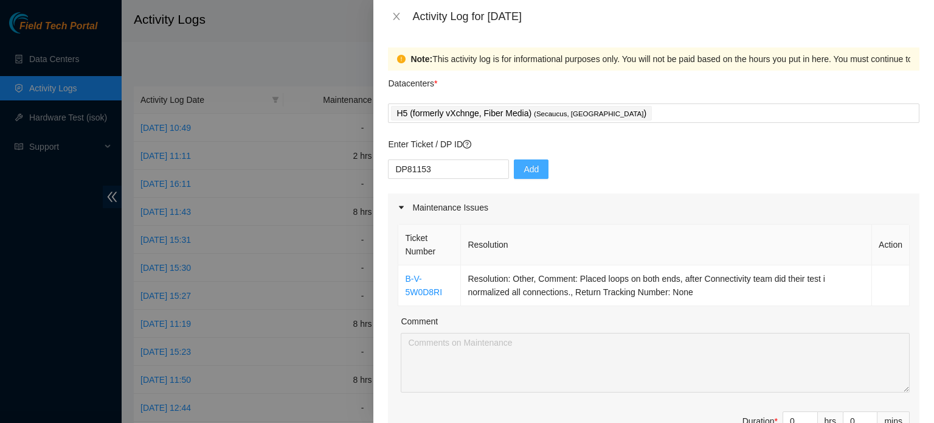
click at [524, 170] on span "Add" at bounding box center [531, 168] width 15 height 13
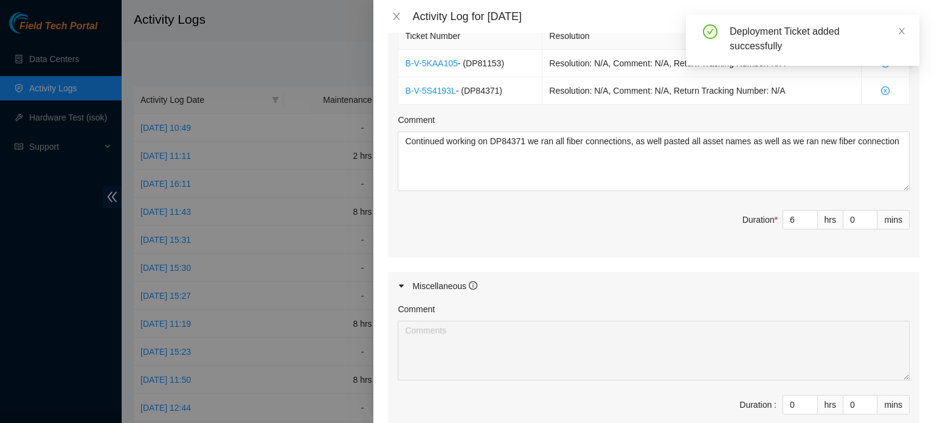
scroll to position [547, 0]
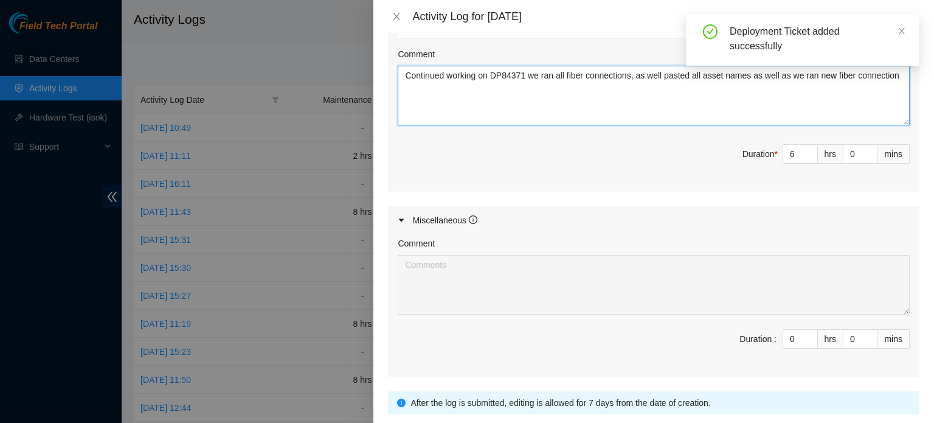
click at [666, 106] on textarea "Continued working on DP84371 we ran all fiber connections, as well pasted all a…" at bounding box center [654, 96] width 512 height 60
click at [881, 89] on textarea "Continued working on DP84371 we ran all fiber connections, as well pasted all a…" at bounding box center [654, 96] width 512 height 60
paste textarea "DP81153"
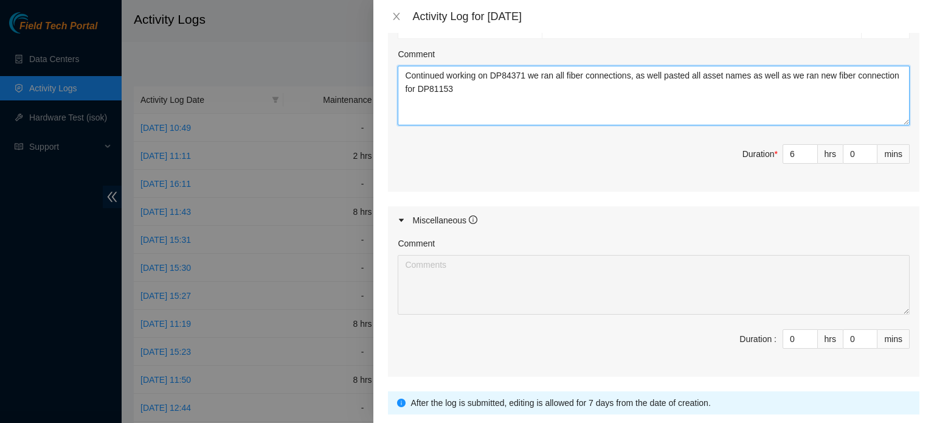
type textarea "Continued working on DP84371 we ran all fiber connections, as well pasted all a…"
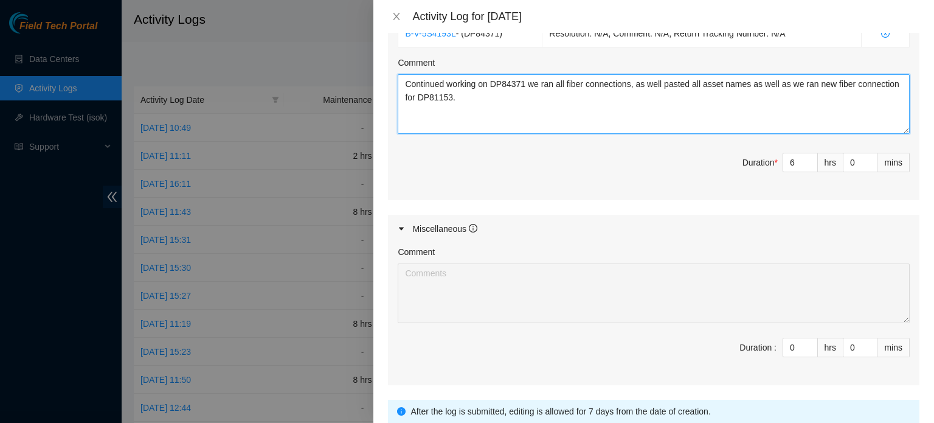
scroll to position [448, 0]
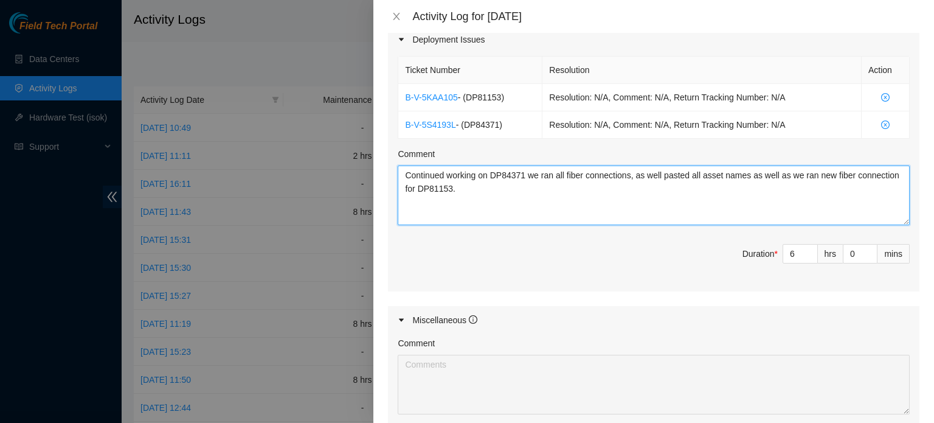
drag, startPoint x: 474, startPoint y: 202, endPoint x: 285, endPoint y: 162, distance: 193.8
click at [285, 162] on div "Activity Log for [DATE] Note: This activity log is for informational purposes o…" at bounding box center [467, 211] width 934 height 423
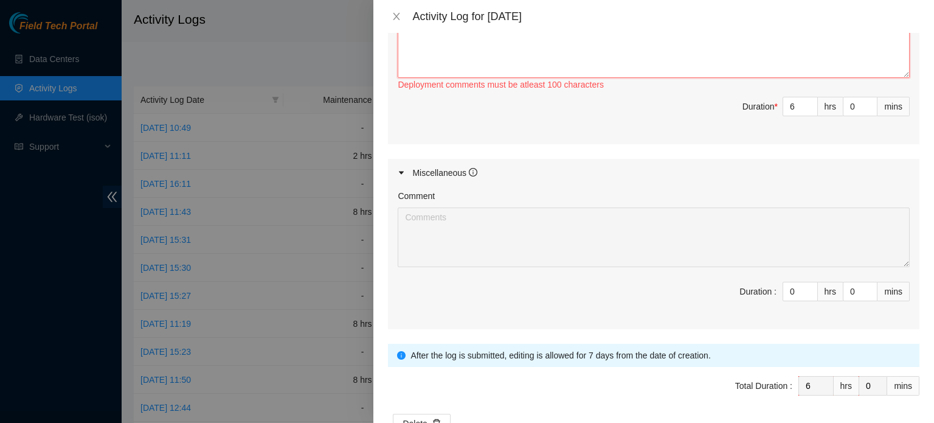
scroll to position [630, 0]
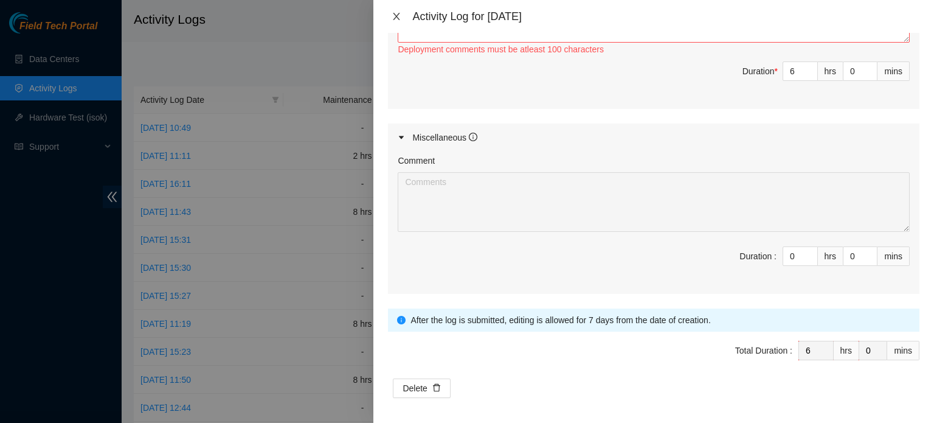
click at [401, 16] on icon "close" at bounding box center [397, 17] width 10 height 10
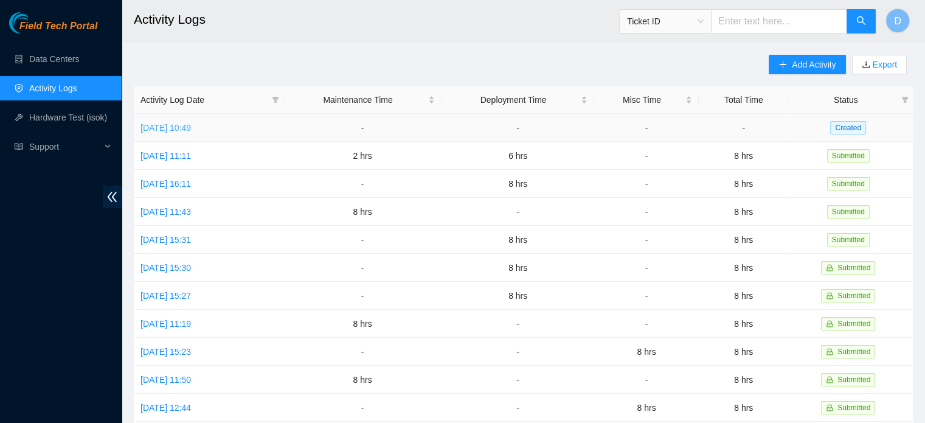
click at [189, 131] on link "[DATE] 10:49" at bounding box center [165, 128] width 50 height 10
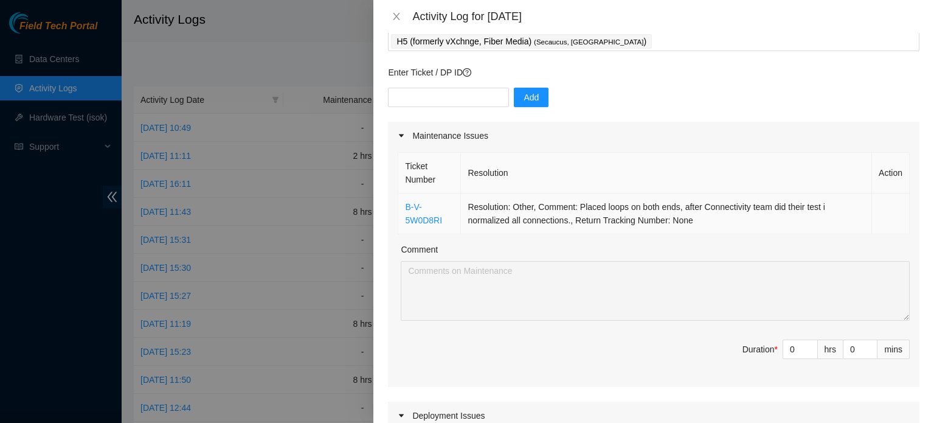
scroll to position [61, 0]
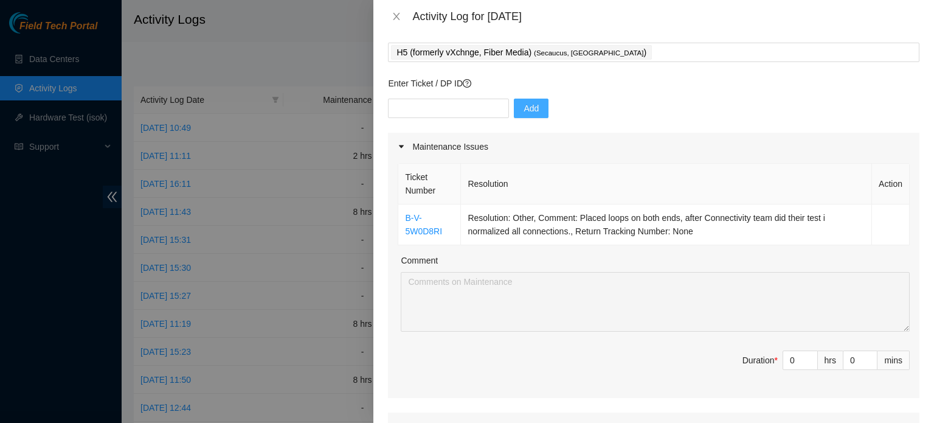
drag, startPoint x: 527, startPoint y: 105, endPoint x: 508, endPoint y: 104, distance: 18.3
click at [526, 105] on span "Add" at bounding box center [531, 108] width 15 height 13
click at [415, 109] on input "text" at bounding box center [448, 108] width 121 height 19
paste input "DP81153"
type input "DP81153"
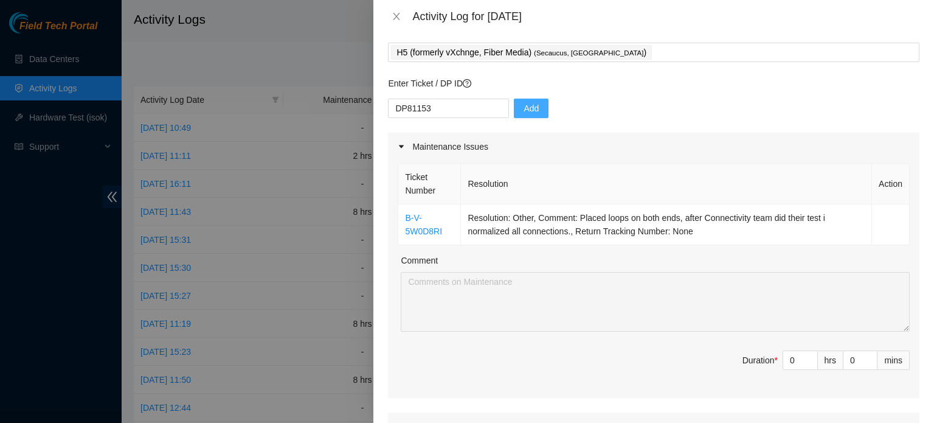
click at [525, 103] on span "Add" at bounding box center [531, 108] width 15 height 13
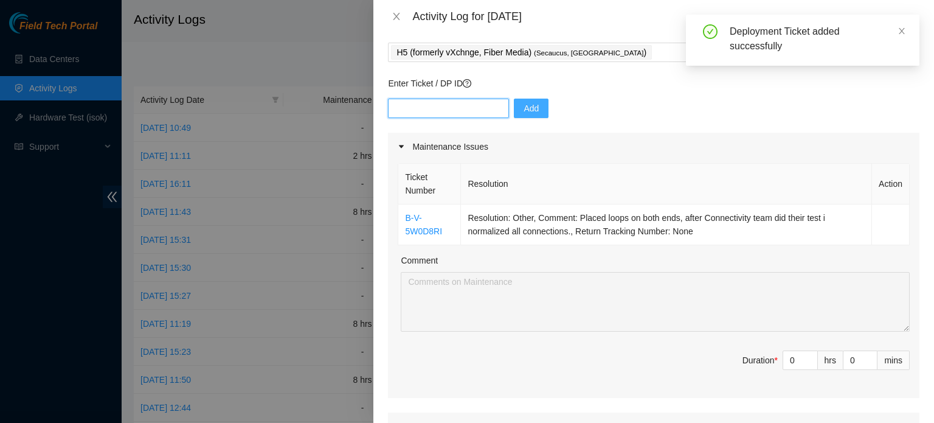
click at [440, 109] on input "text" at bounding box center [448, 108] width 121 height 19
paste input "DP84371"
type input "DP84371"
click at [524, 109] on span "Add" at bounding box center [531, 108] width 15 height 13
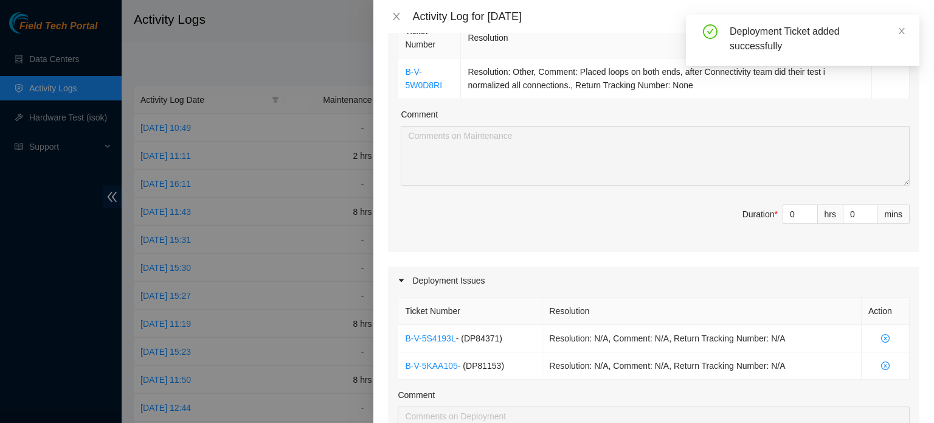
scroll to position [365, 0]
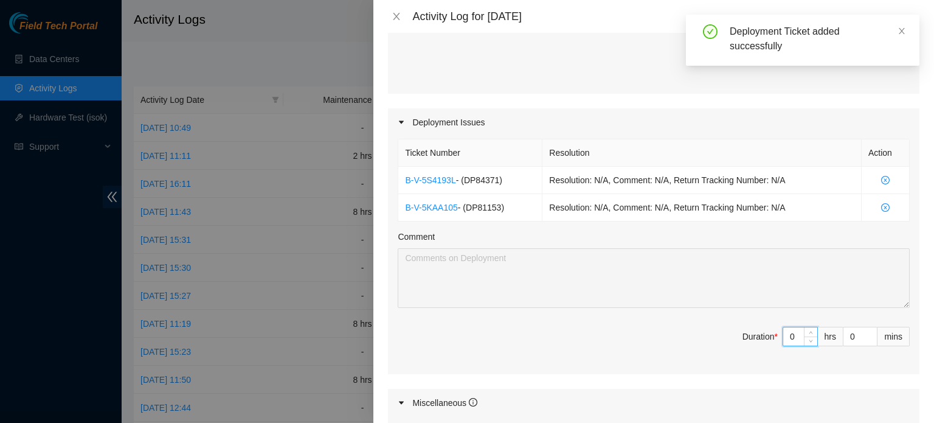
drag, startPoint x: 781, startPoint y: 332, endPoint x: 700, endPoint y: 327, distance: 81.6
click at [714, 328] on span "Duration * 0 hrs 0 mins" at bounding box center [654, 344] width 512 height 34
type input "06"
type input "6"
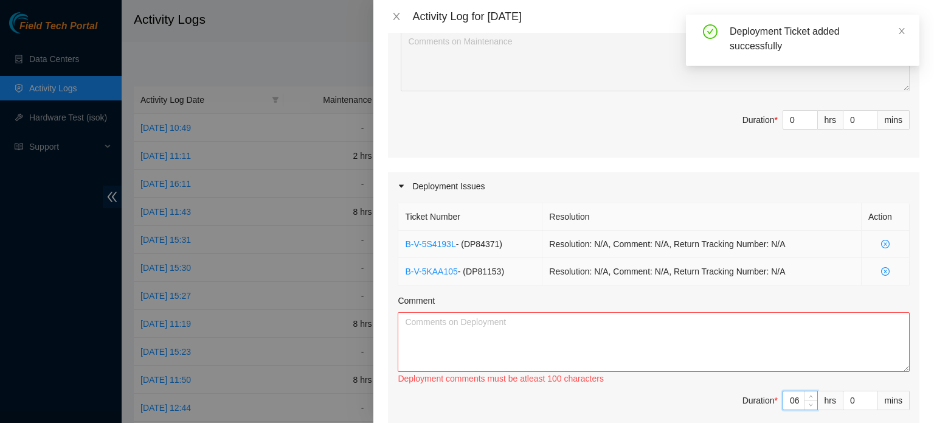
scroll to position [426, 0]
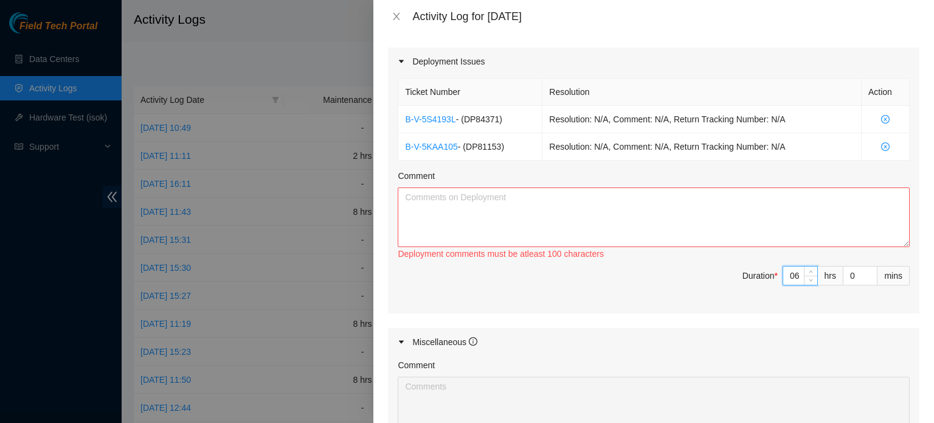
type input "0"
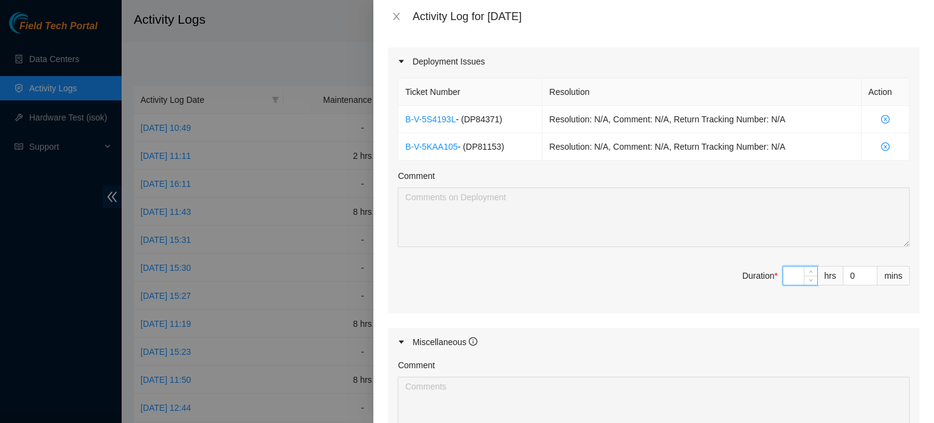
type input "6"
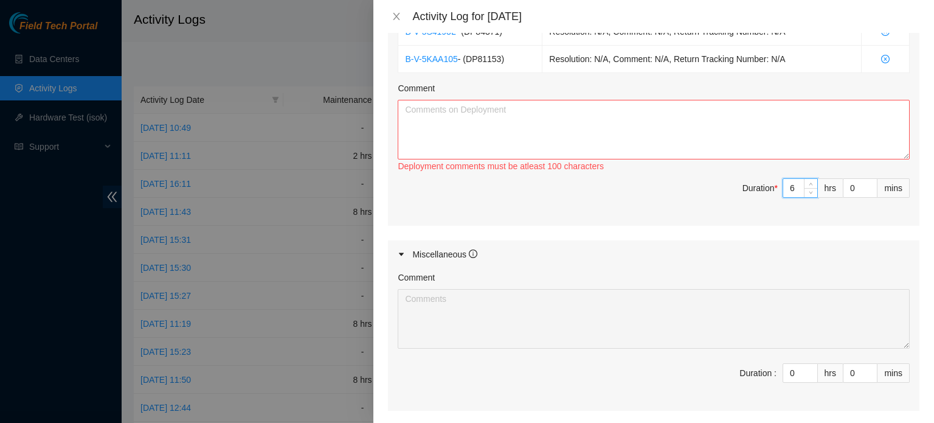
scroll to position [448, 0]
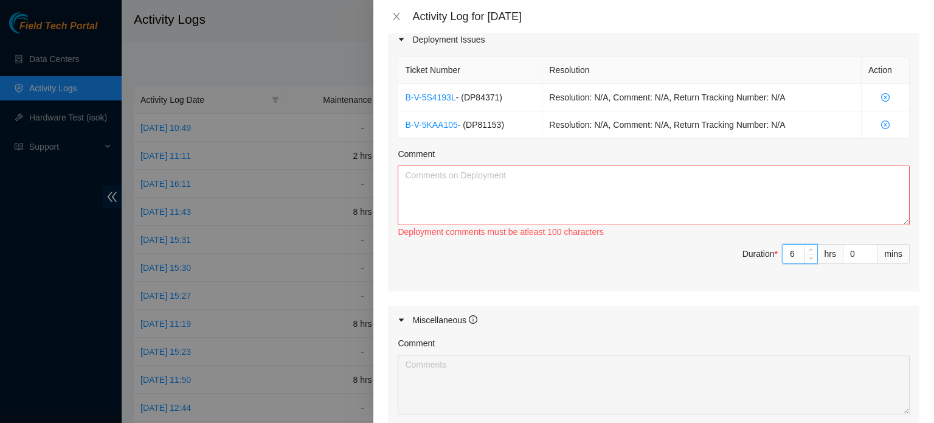
type input "6"
click at [585, 204] on textarea "Comment" at bounding box center [654, 195] width 512 height 60
paste textarea "DP84371"
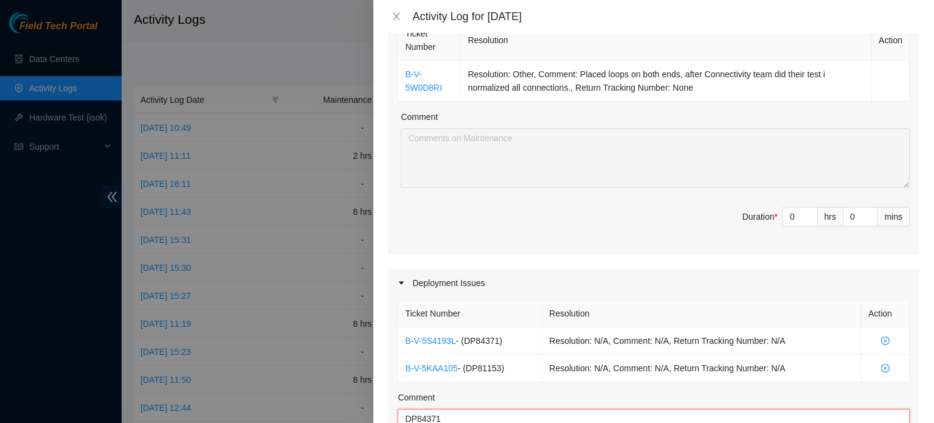
scroll to position [326, 0]
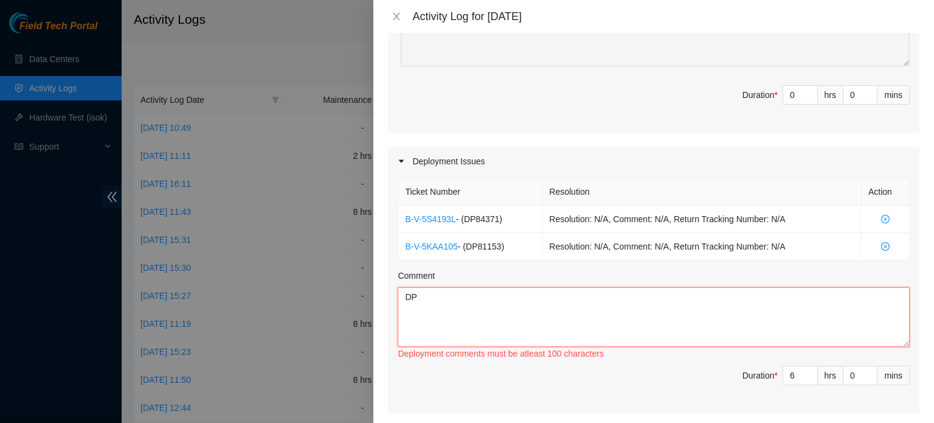
type textarea "D"
paste textarea "Continued working on DP84371 we ran all fiber connections, as well pasted all a…"
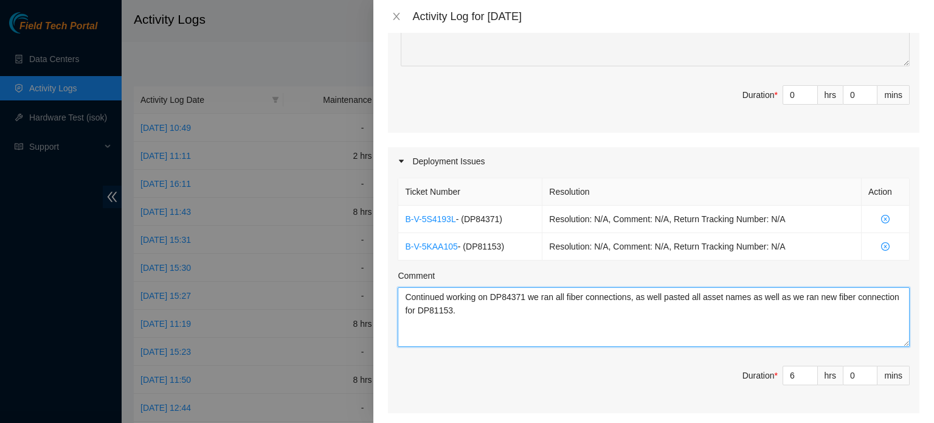
type textarea "Continued working on DP84371 we ran all fiber connections, as well pasted all a…"
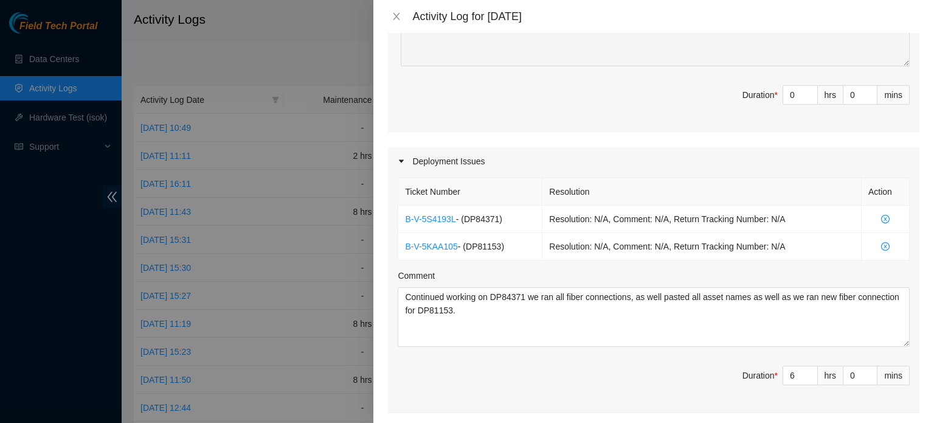
click at [620, 114] on span "Duration * 0 hrs 0 mins" at bounding box center [654, 102] width 512 height 34
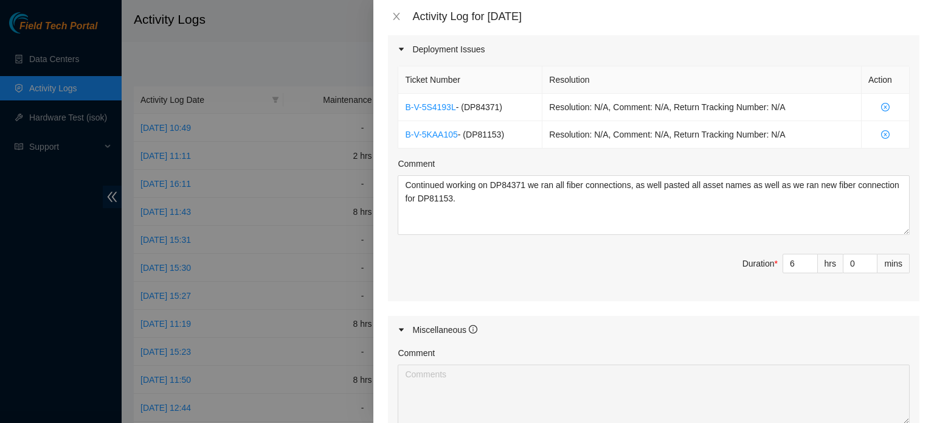
scroll to position [265, 0]
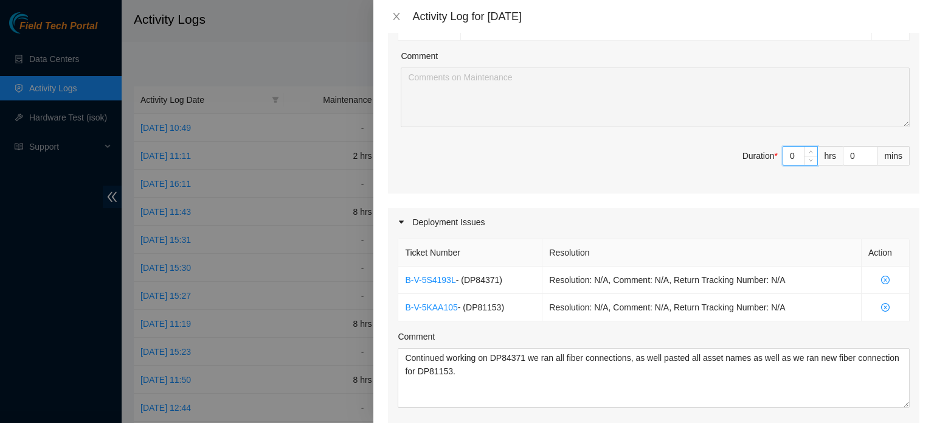
drag, startPoint x: 769, startPoint y: 158, endPoint x: 725, endPoint y: 159, distance: 43.8
click at [732, 159] on span "Duration * 0 hrs 0 mins" at bounding box center [654, 163] width 512 height 34
type input "2"
type input "8"
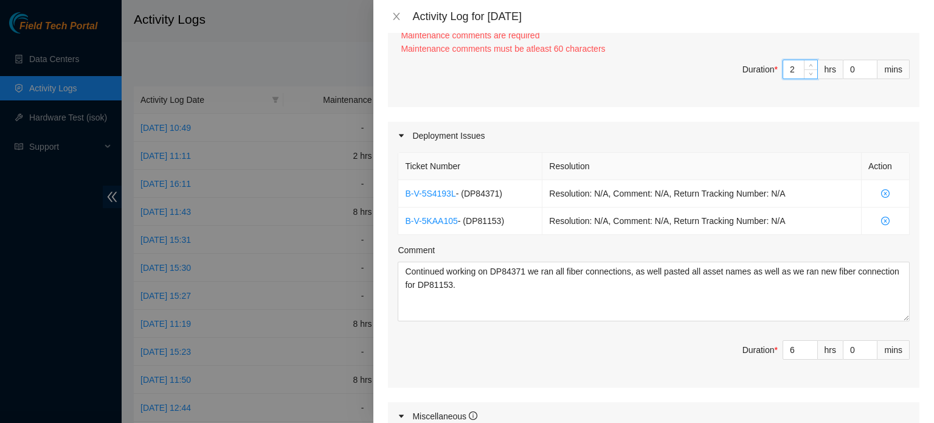
scroll to position [387, 0]
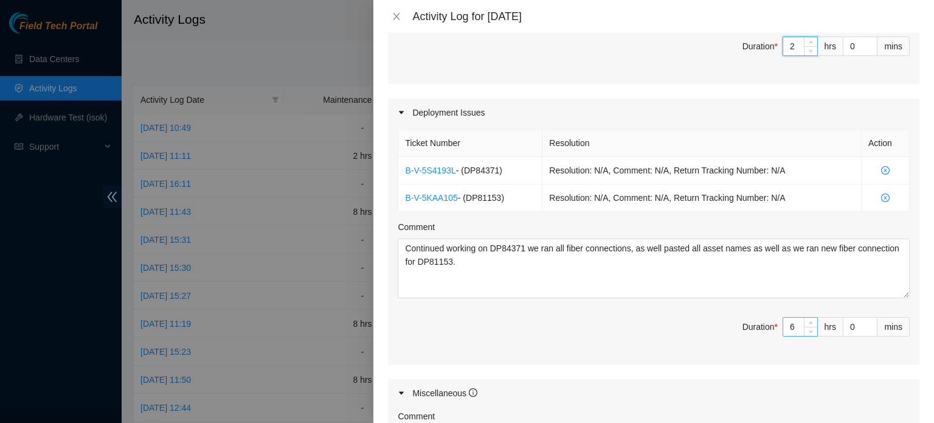
type input "2"
click at [786, 325] on input "6" at bounding box center [800, 326] width 34 height 18
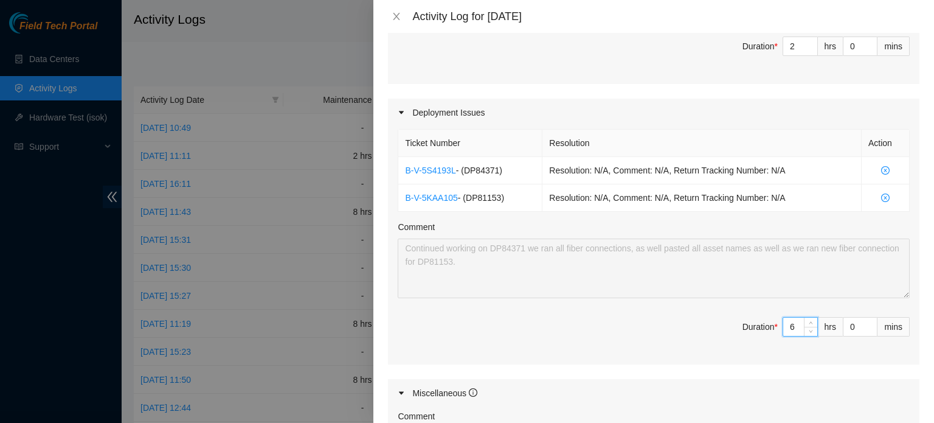
type input "2"
type input "7"
type input "9"
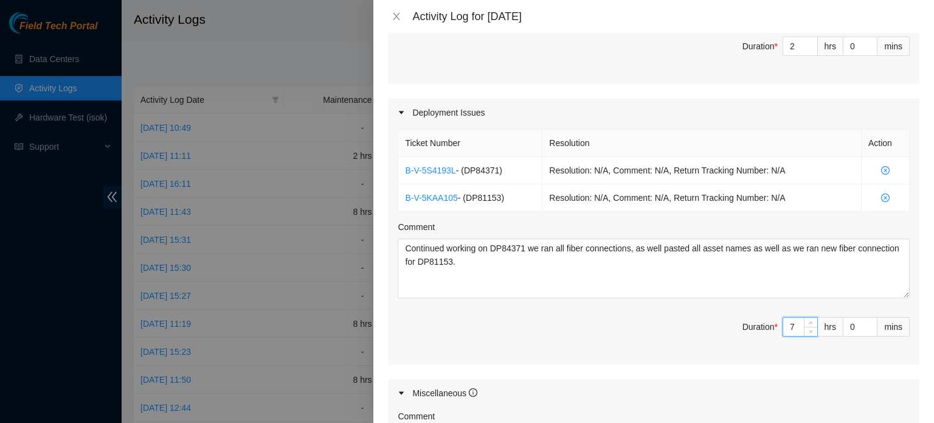
scroll to position [83, 0]
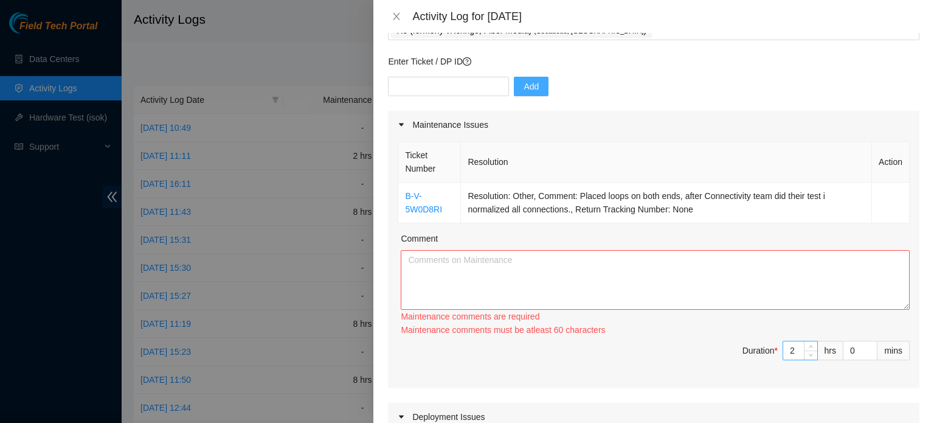
type input "7"
drag, startPoint x: 784, startPoint y: 344, endPoint x: 752, endPoint y: 343, distance: 32.9
click at [758, 344] on span "Duration * 2 hrs 0 mins" at bounding box center [654, 358] width 512 height 34
type input "1"
type input "8"
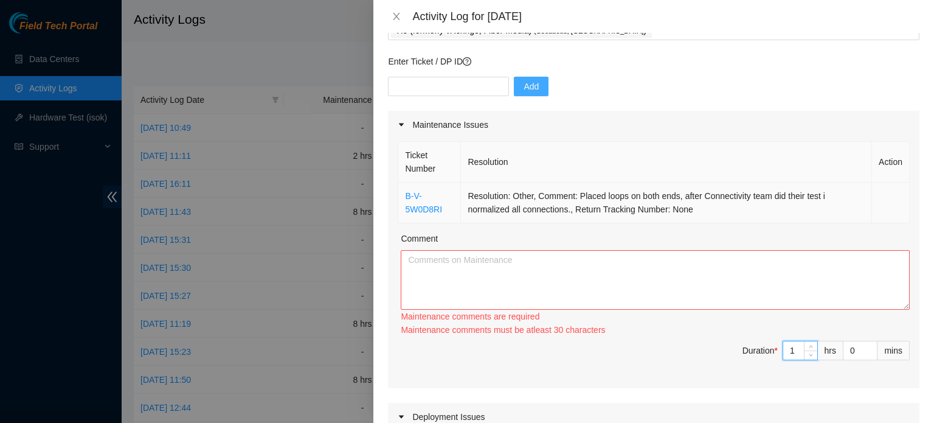
type input "1"
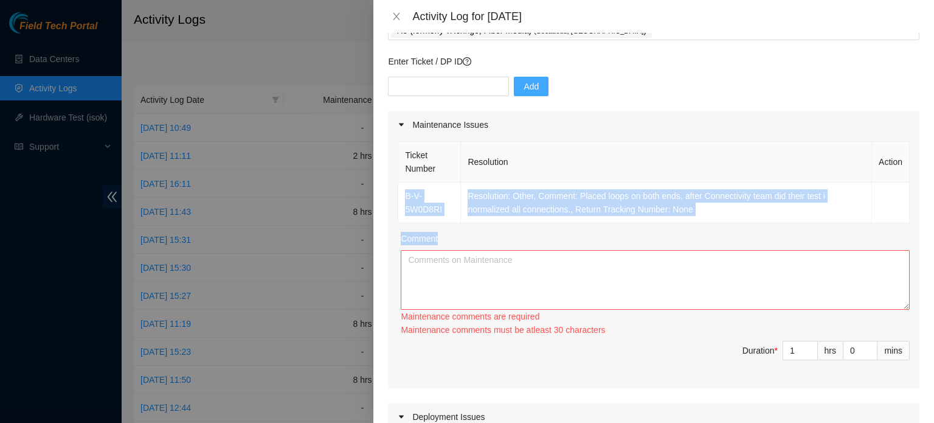
drag, startPoint x: 401, startPoint y: 191, endPoint x: 720, endPoint y: 223, distance: 320.3
click at [721, 224] on div "Ticket Number Resolution Action B-V-5W0D8RI Resolution: Other, Comment: Placed …" at bounding box center [653, 263] width 531 height 249
copy div "B-V-5W0D8RI Resolution: Other, Comment: Placed loops on both ends, after Connec…"
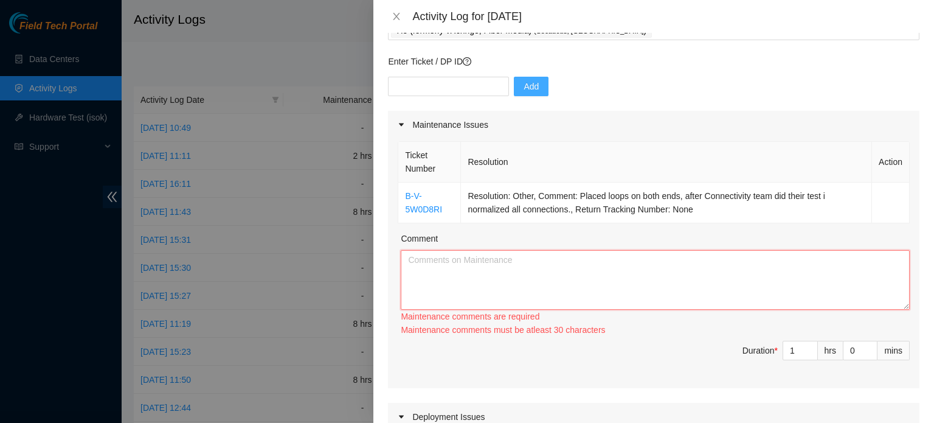
click at [473, 257] on textarea "Comment" at bounding box center [655, 280] width 509 height 60
paste textarea "B-V-5W0D8RI Resolution: Other, Comment: Placed loops on both ends, after Connec…"
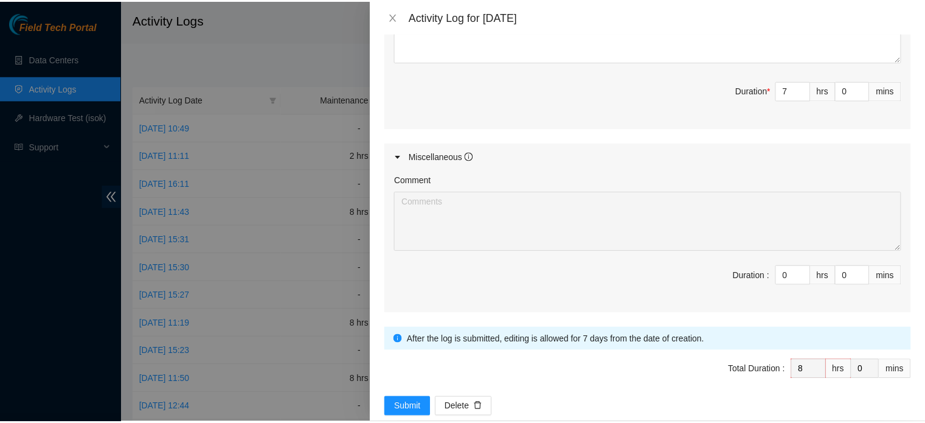
scroll to position [630, 0]
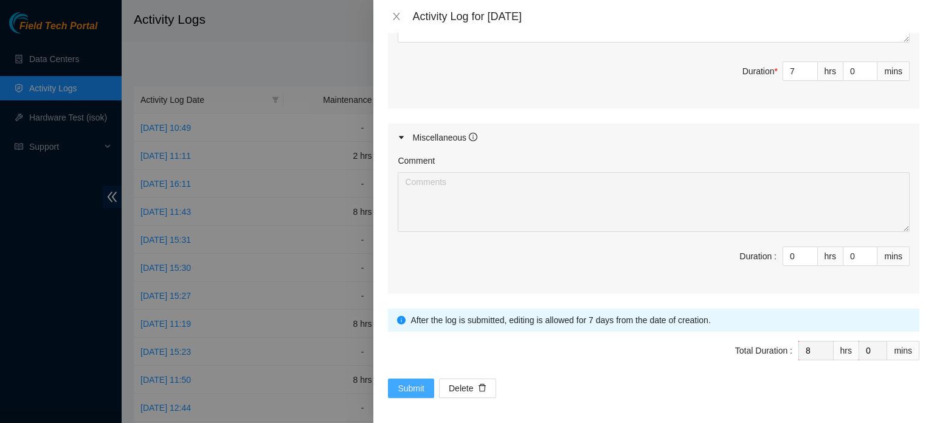
type textarea "B-V-5W0D8RI Resolution: Other, Comment: Placed loops on both ends, after Connec…"
click at [399, 381] on span "Submit" at bounding box center [411, 387] width 27 height 13
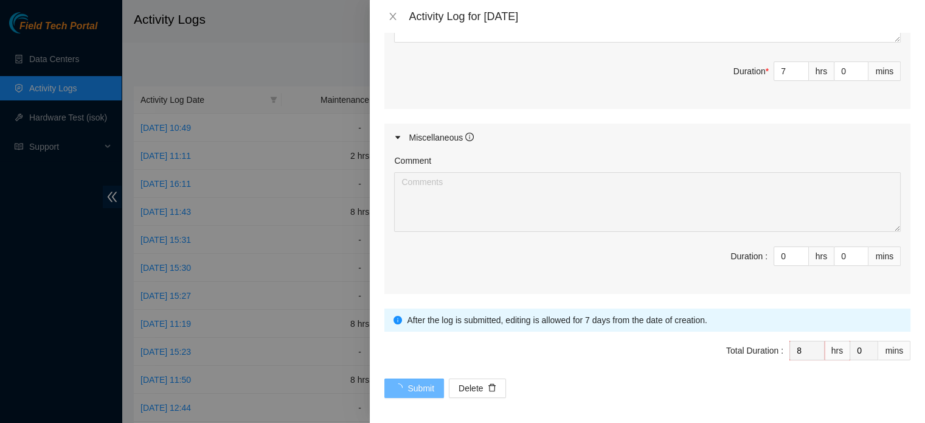
scroll to position [0, 0]
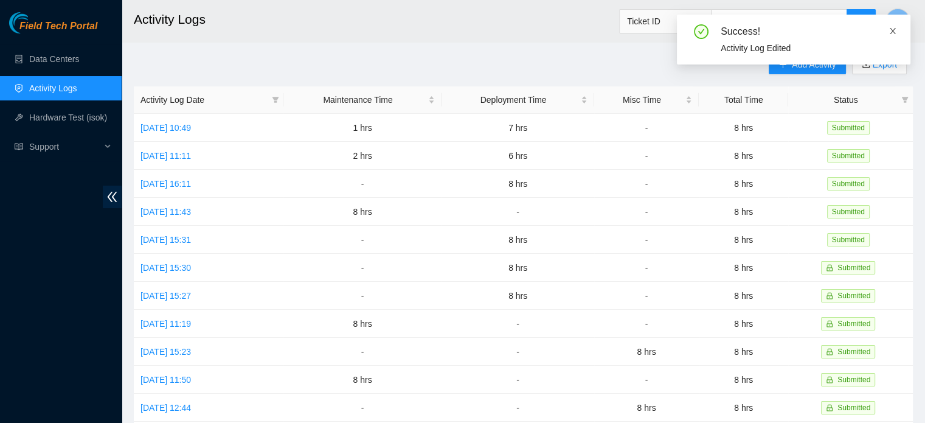
click at [891, 30] on icon "close" at bounding box center [893, 31] width 6 height 6
